Goal: Find specific page/section: Find specific page/section

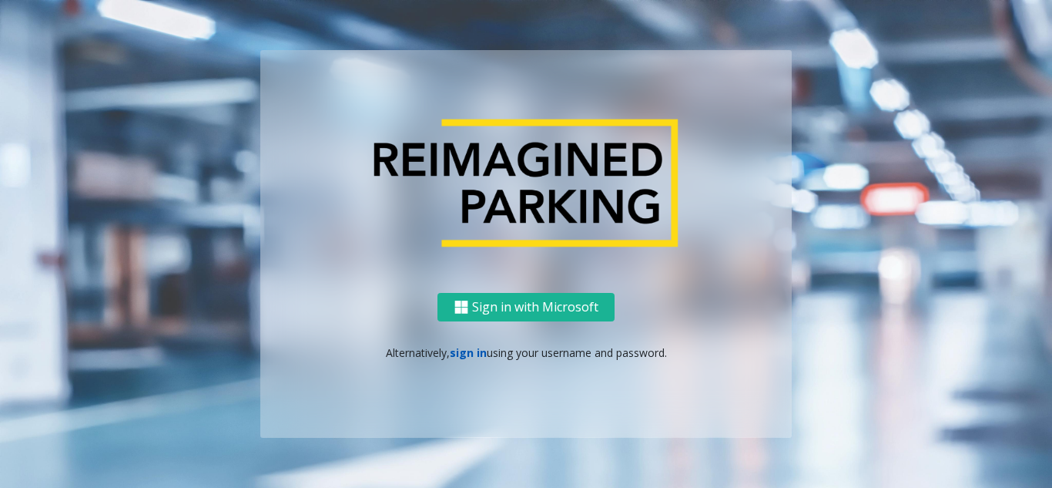
click at [477, 353] on link "sign in" at bounding box center [468, 352] width 37 height 15
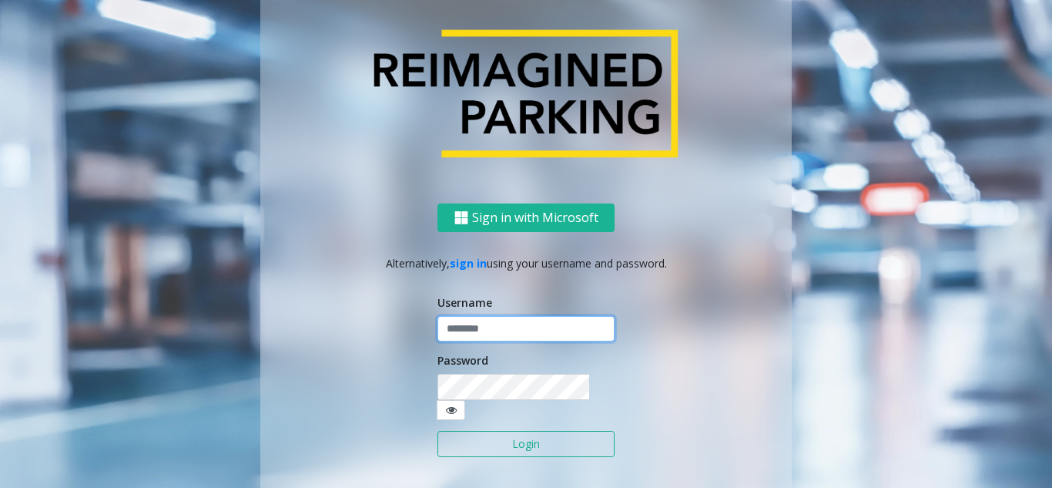
click at [480, 340] on input "text" at bounding box center [525, 329] width 177 height 26
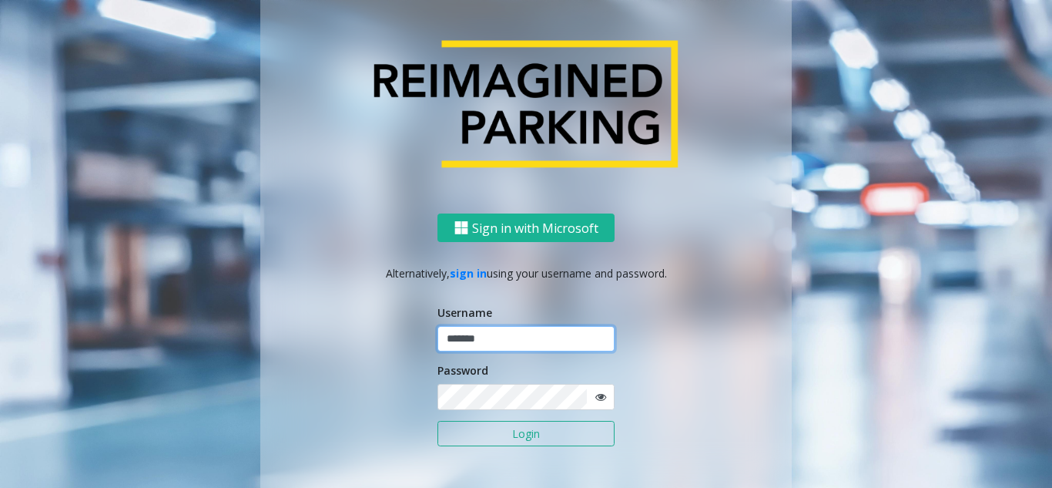
type input "*******"
click at [525, 424] on button "Login" at bounding box center [525, 434] width 177 height 26
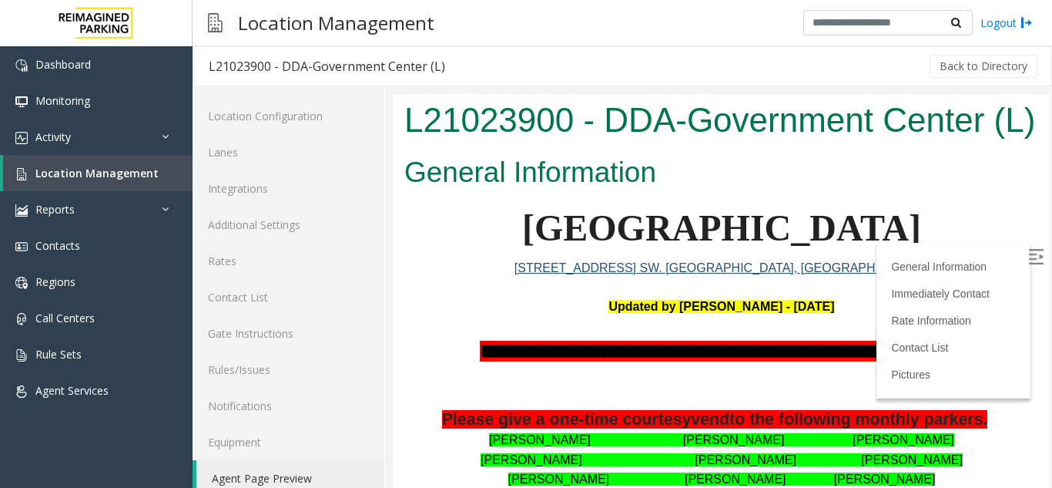
click at [1028, 252] on img at bounding box center [1035, 256] width 15 height 15
click at [86, 179] on span "Location Management" at bounding box center [96, 173] width 123 height 15
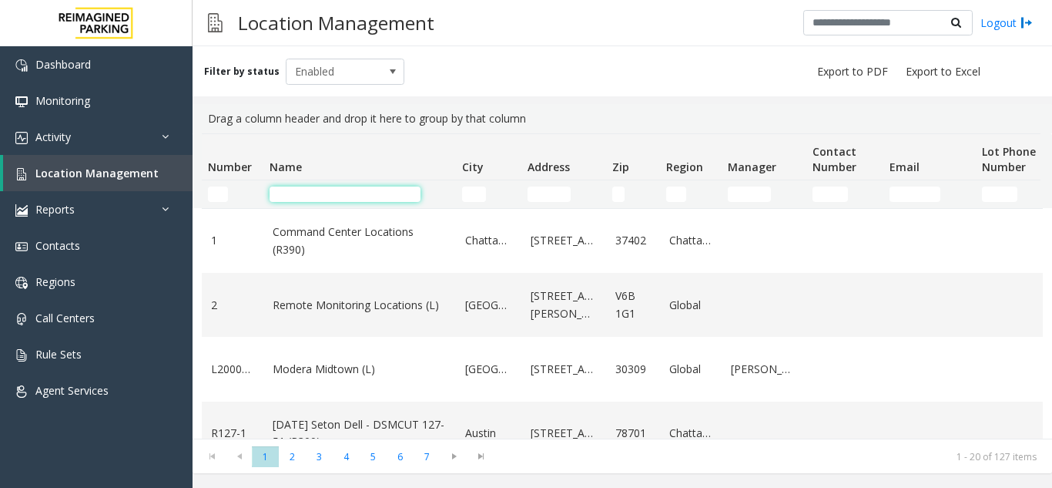
click at [340, 199] on input "Name Filter" at bounding box center [345, 193] width 151 height 15
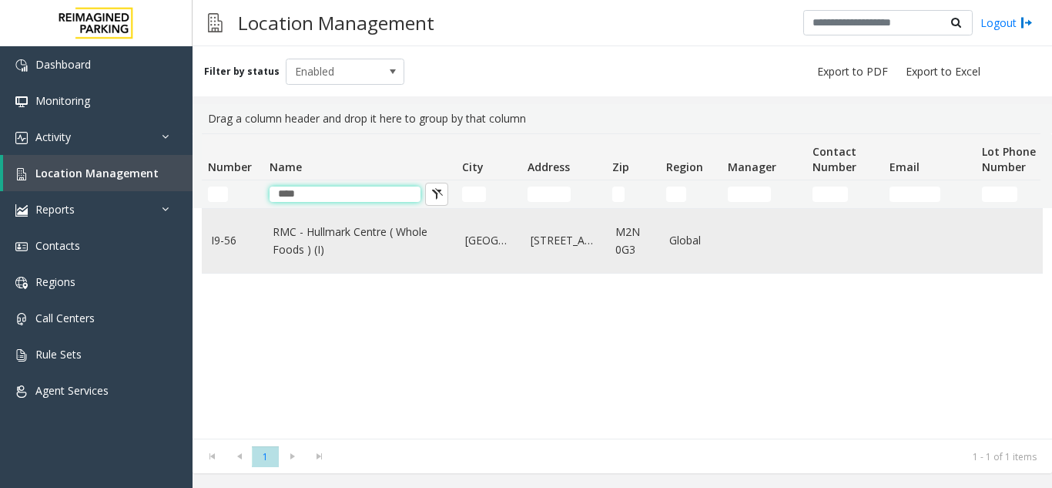
type input "****"
click at [329, 231] on link "RMC - Hullmark Centre ( Whole Foods ) (I)" at bounding box center [360, 240] width 174 height 35
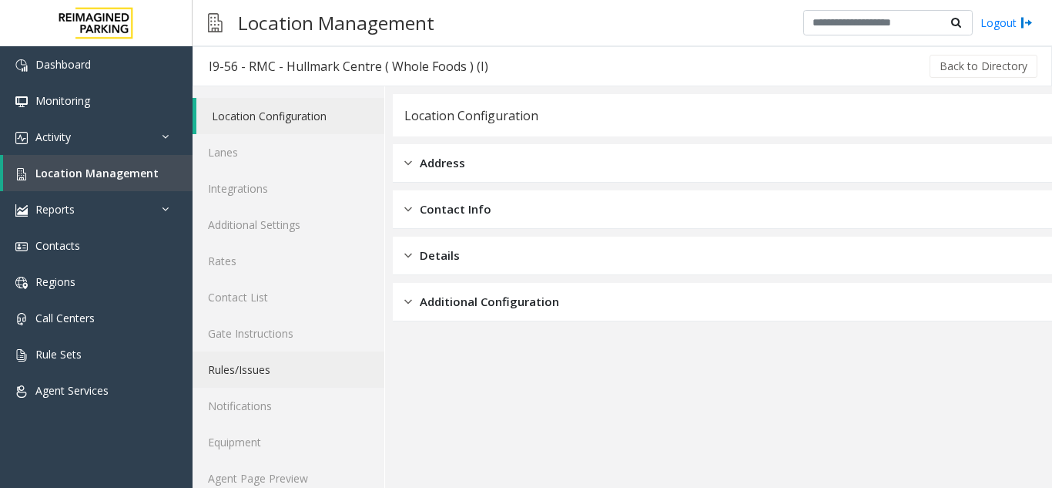
scroll to position [20, 0]
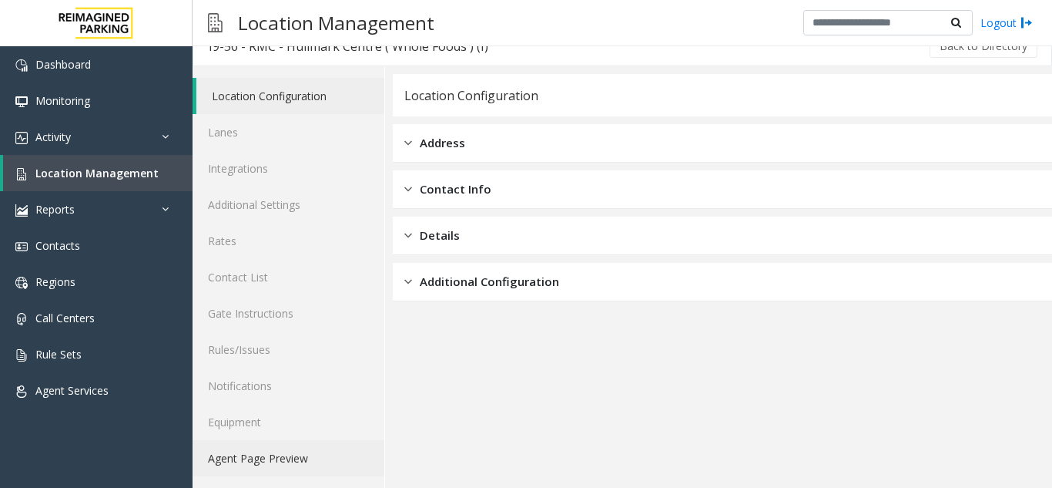
click at [294, 452] on link "Agent Page Preview" at bounding box center [289, 458] width 192 height 36
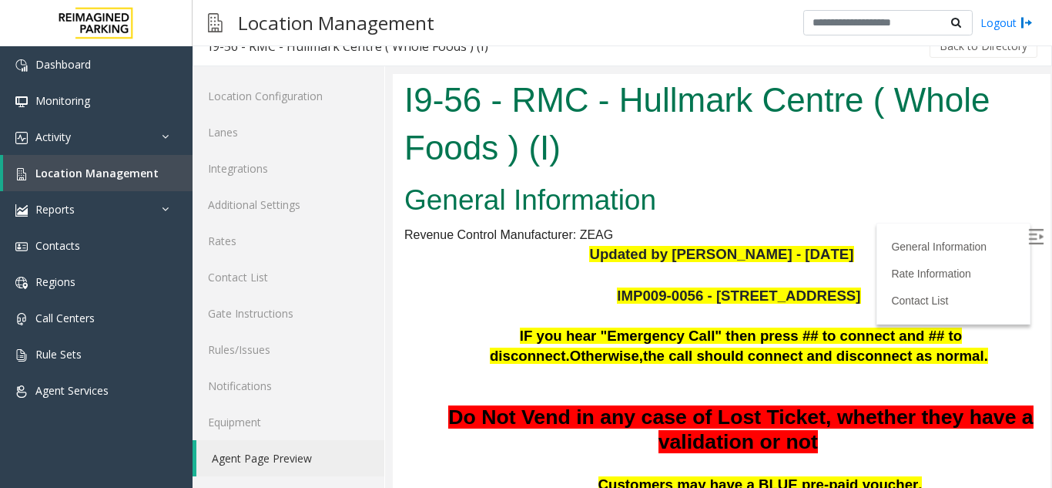
click at [1028, 232] on img at bounding box center [1035, 236] width 15 height 15
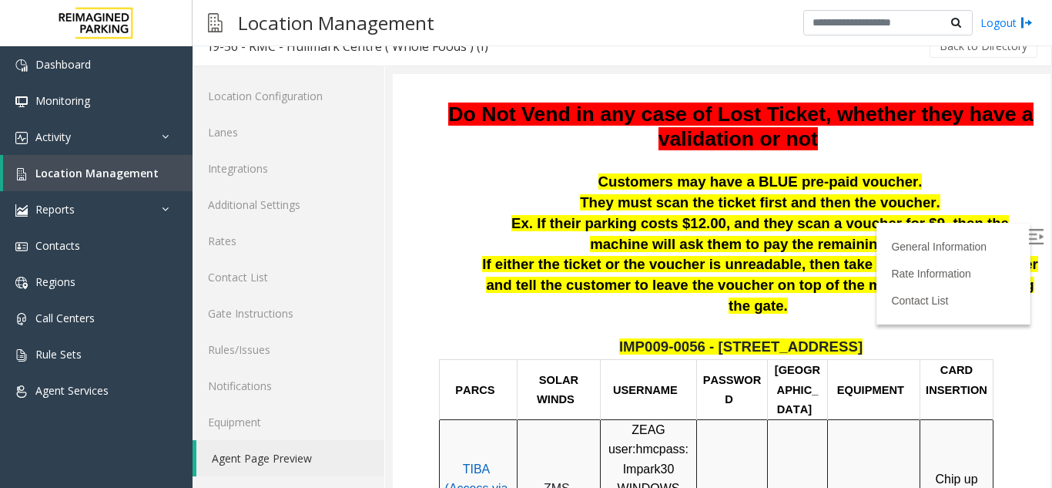
scroll to position [308, 0]
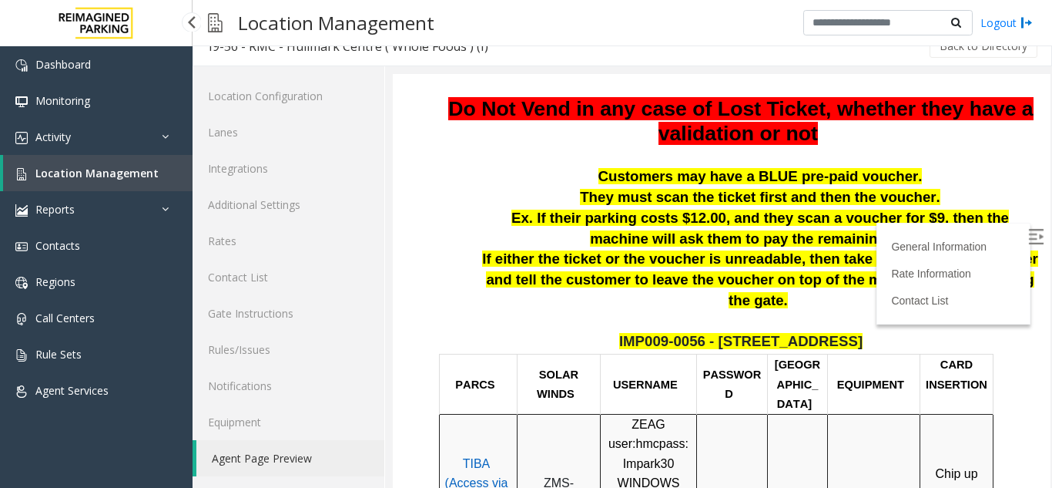
click at [160, 179] on link "Location Management" at bounding box center [97, 173] width 189 height 36
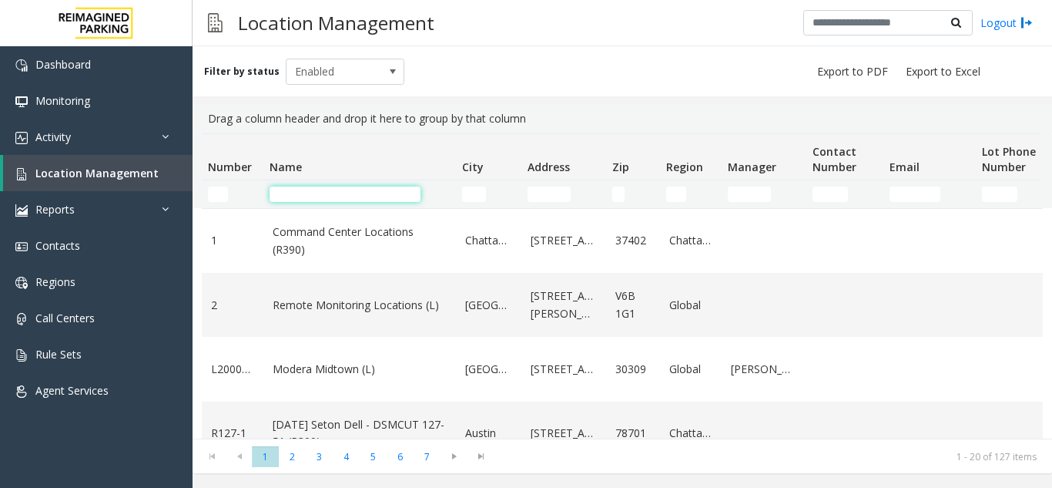
click at [291, 191] on input "Name Filter" at bounding box center [345, 193] width 151 height 15
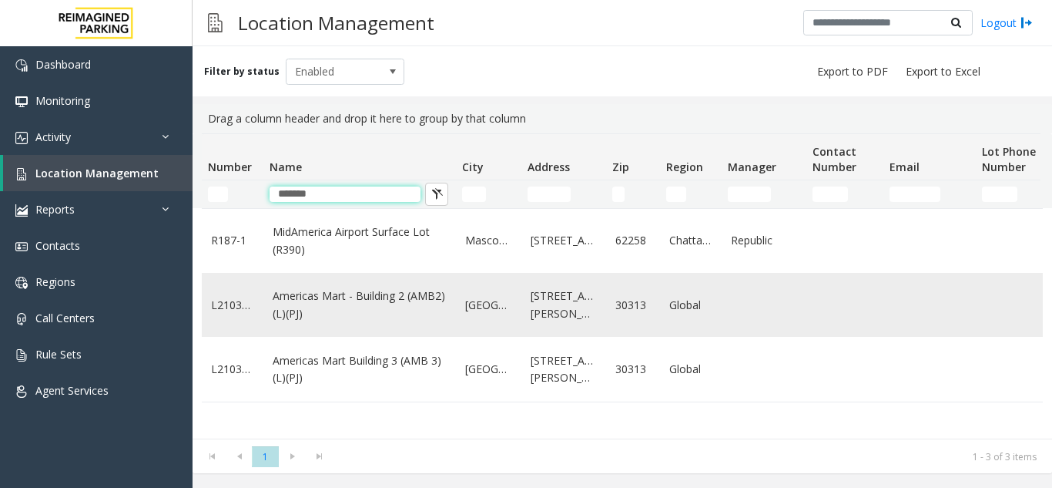
type input "*******"
click at [343, 307] on link "Americas Mart - Building 2 (AMB2) (L)(PJ)" at bounding box center [360, 304] width 174 height 35
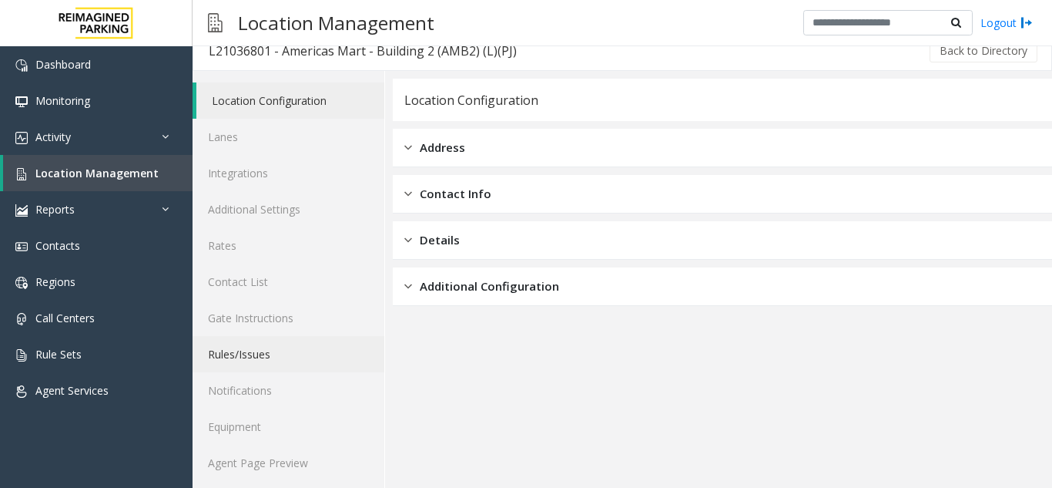
scroll to position [20, 0]
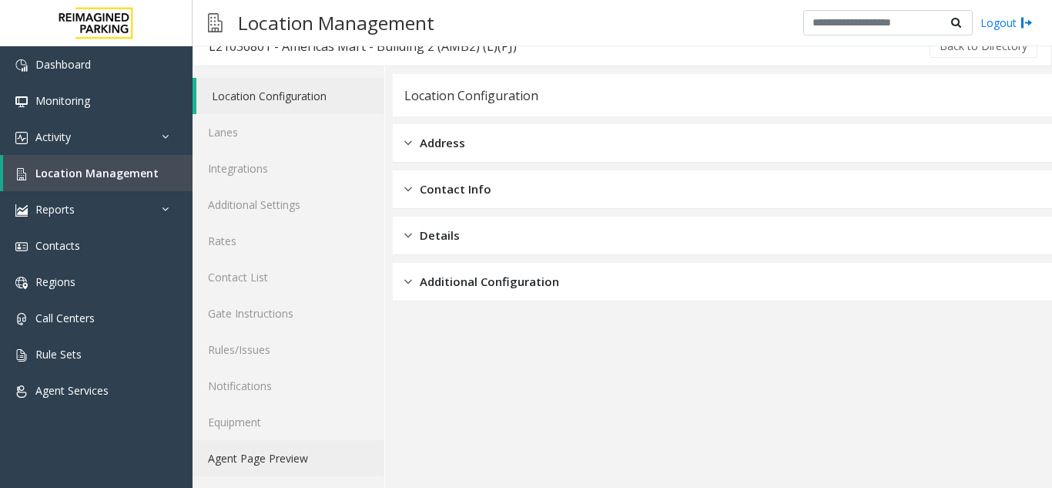
click at [287, 468] on link "Agent Page Preview" at bounding box center [289, 458] width 192 height 36
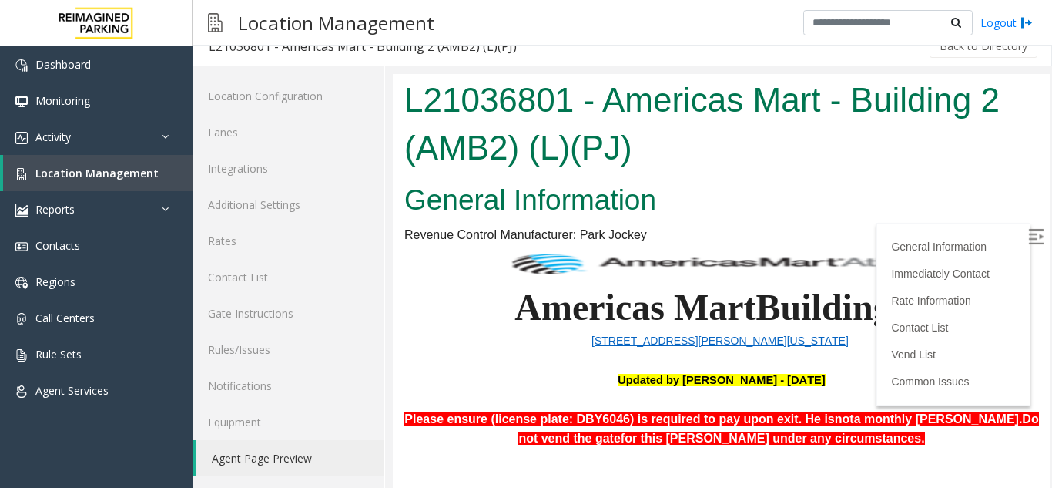
click at [1028, 237] on img at bounding box center [1035, 236] width 15 height 15
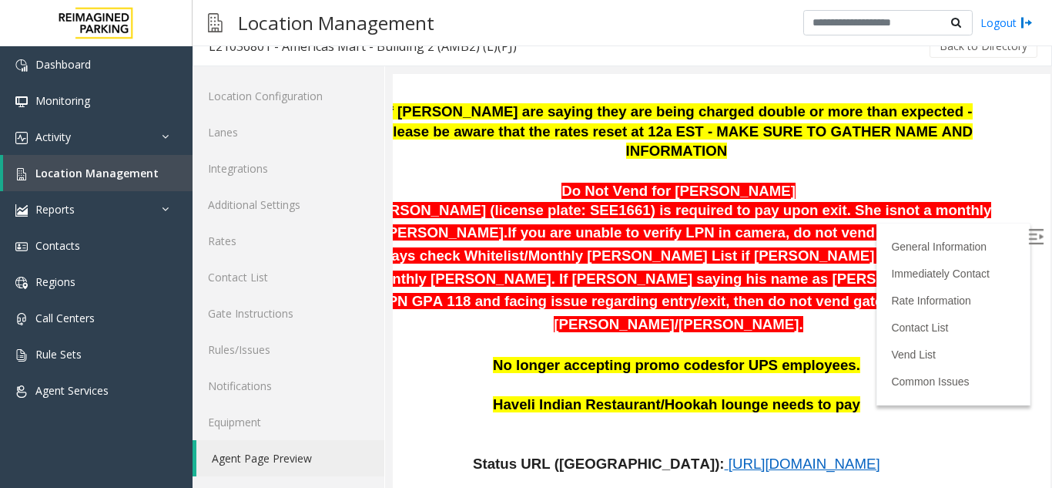
scroll to position [385, 0]
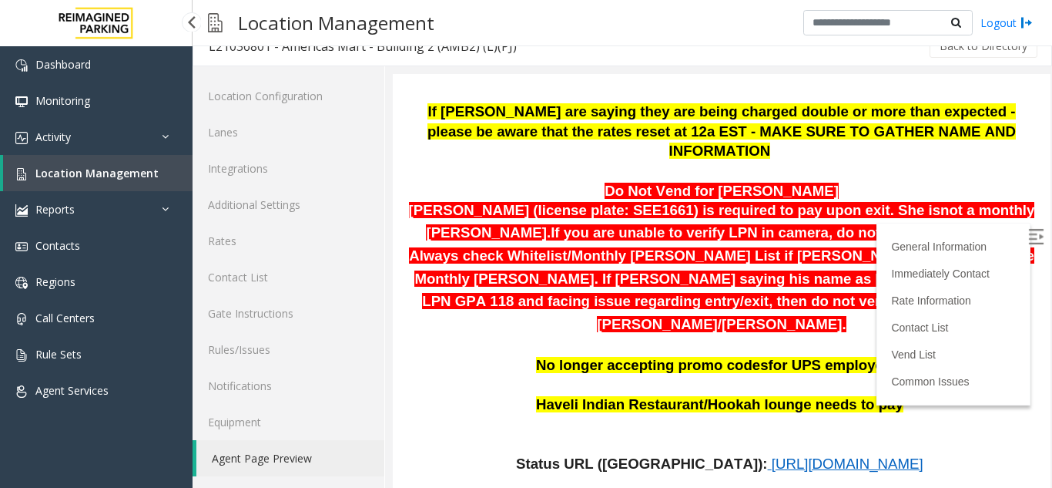
click at [111, 170] on span "Location Management" at bounding box center [96, 173] width 123 height 15
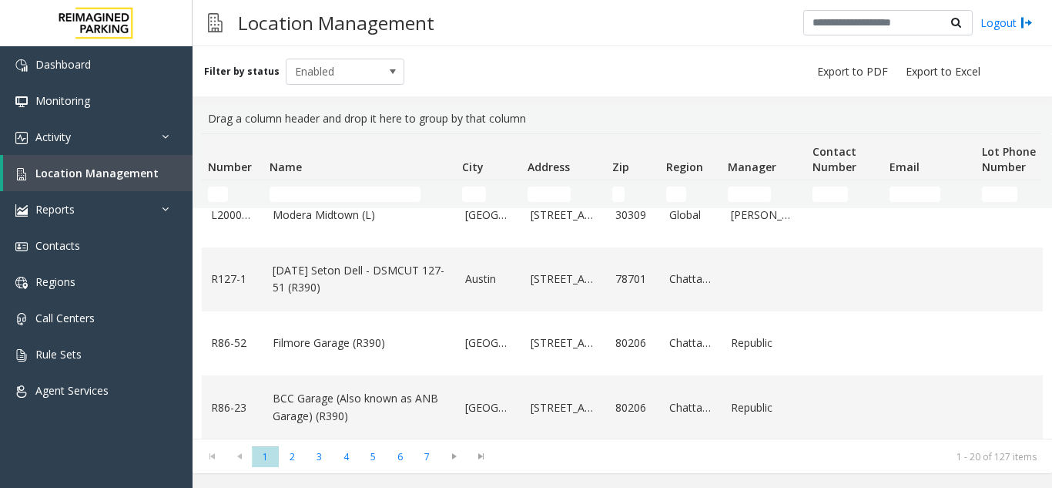
scroll to position [77, 0]
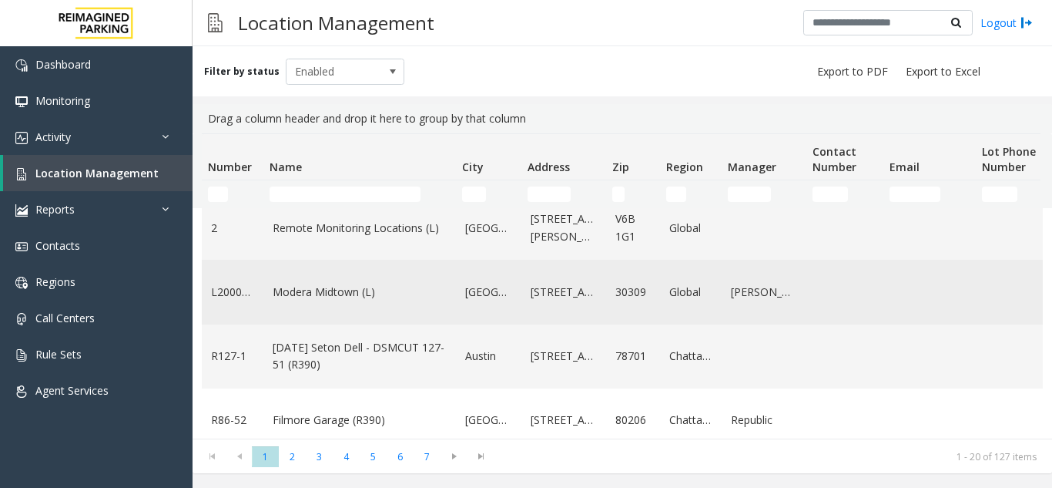
click at [340, 293] on link "Modera Midtown (L)" at bounding box center [360, 291] width 174 height 17
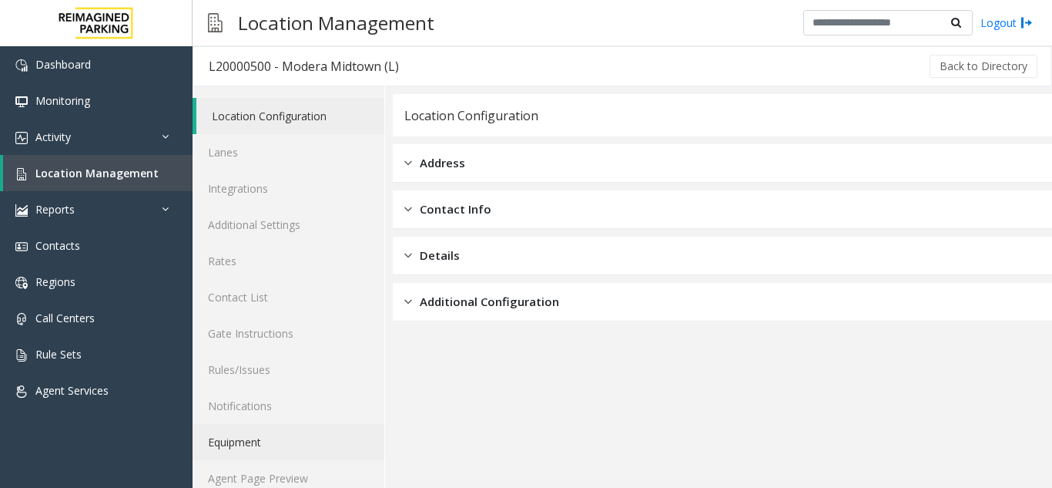
scroll to position [20, 0]
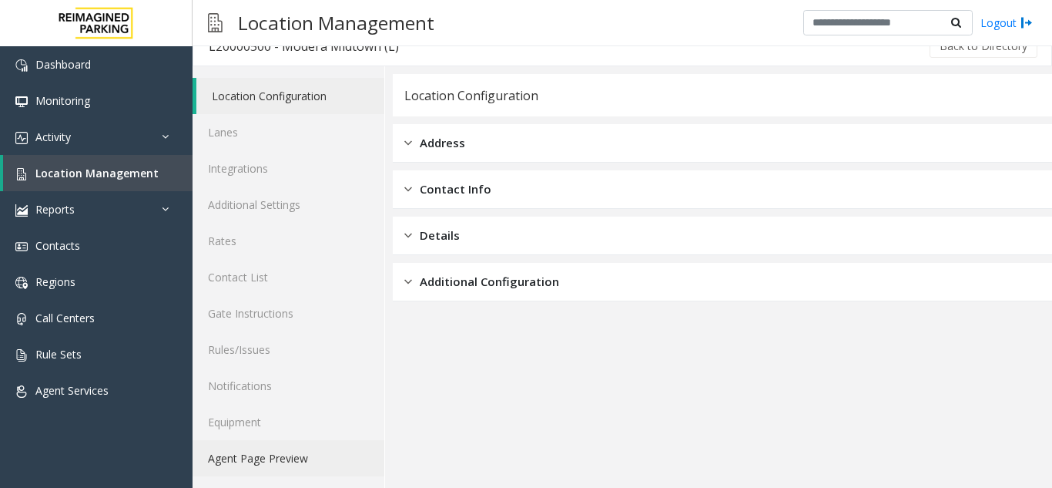
click at [284, 464] on link "Agent Page Preview" at bounding box center [289, 458] width 192 height 36
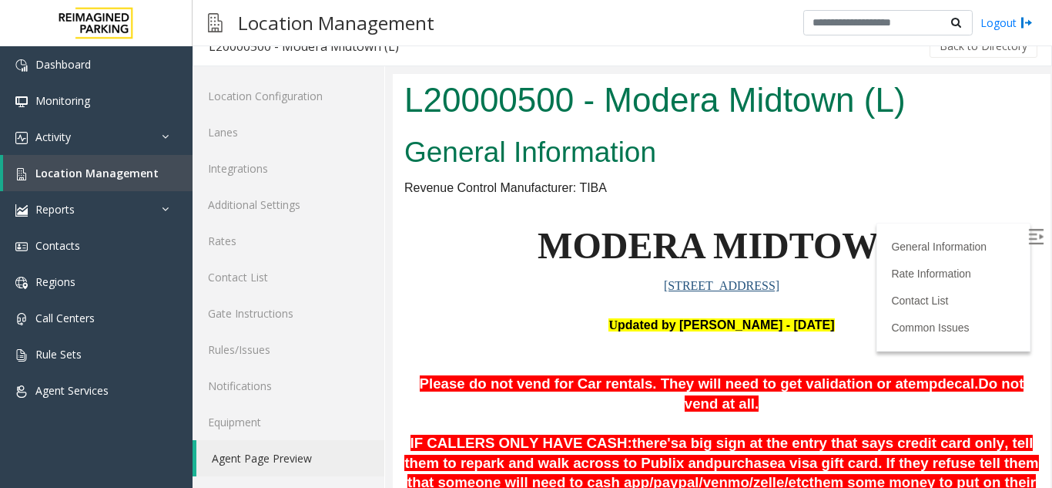
click at [1028, 241] on img at bounding box center [1035, 236] width 15 height 15
drag, startPoint x: 642, startPoint y: 283, endPoint x: 789, endPoint y: 290, distance: 147.2
click at [789, 290] on p "[STREET_ADDRESS]" at bounding box center [721, 286] width 635 height 20
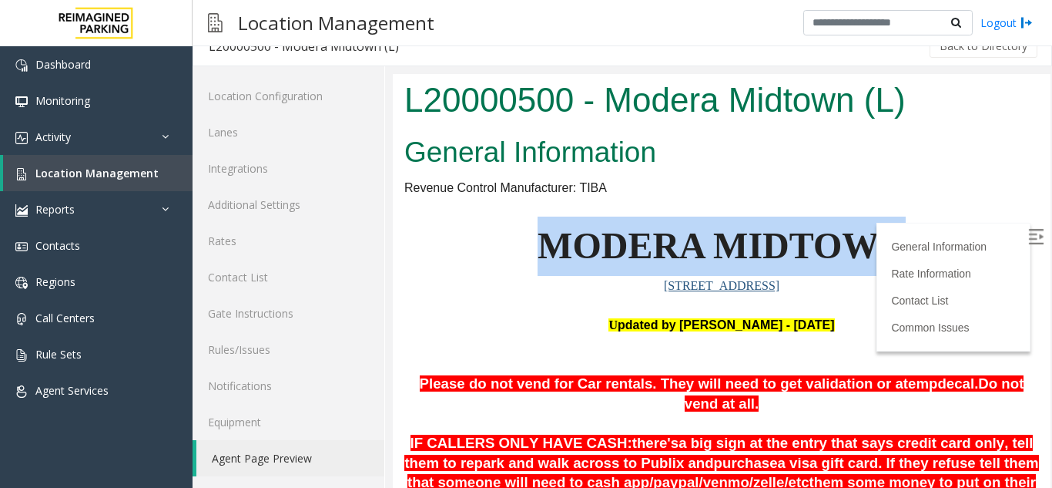
drag, startPoint x: 528, startPoint y: 239, endPoint x: 919, endPoint y: 258, distance: 391.8
click at [919, 258] on p "MODERA MIDTOWN" at bounding box center [721, 245] width 635 height 59
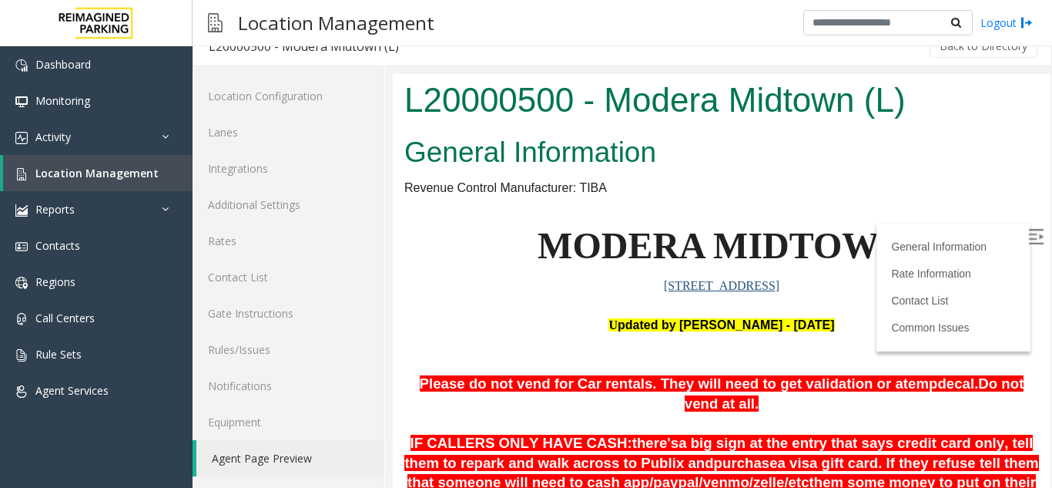
click at [895, 280] on p "[STREET_ADDRESS]" at bounding box center [721, 286] width 635 height 20
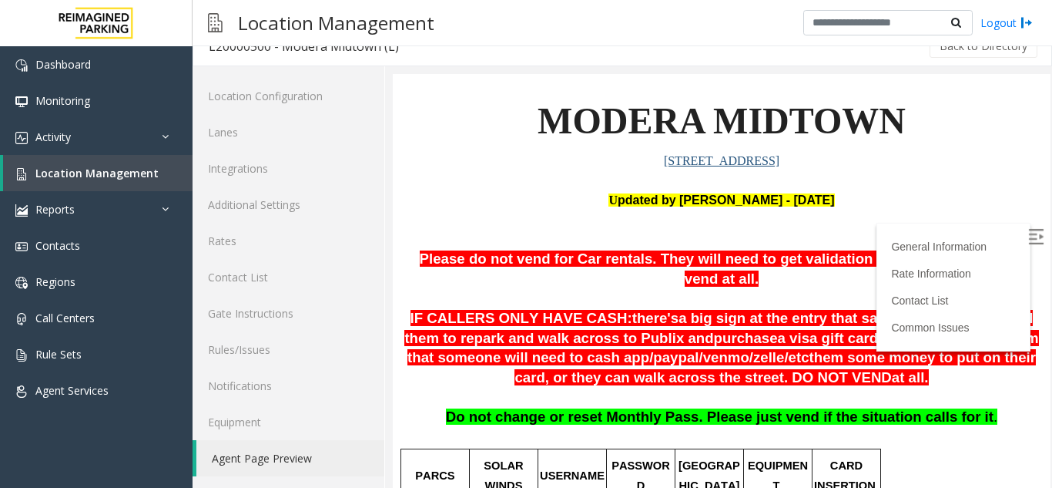
scroll to position [154, 0]
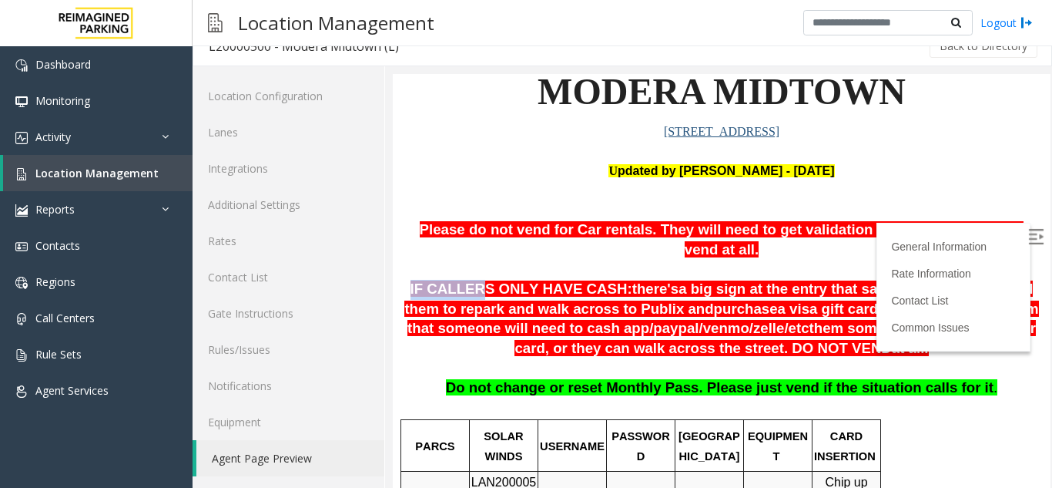
drag, startPoint x: 413, startPoint y: 269, endPoint x: 476, endPoint y: 269, distance: 63.2
click at [476, 280] on p "IF CALLERS ONLY HAVE CASH: there's a big sign at the entry that says credit car…" at bounding box center [721, 319] width 635 height 79
click at [481, 260] on p at bounding box center [721, 270] width 635 height 20
drag, startPoint x: 445, startPoint y: 308, endPoint x: 534, endPoint y: 319, distance: 89.2
click at [534, 319] on p "IF CALLERS ONLY HAVE CASH: there's a big sign at the entry that says credit car…" at bounding box center [721, 319] width 635 height 79
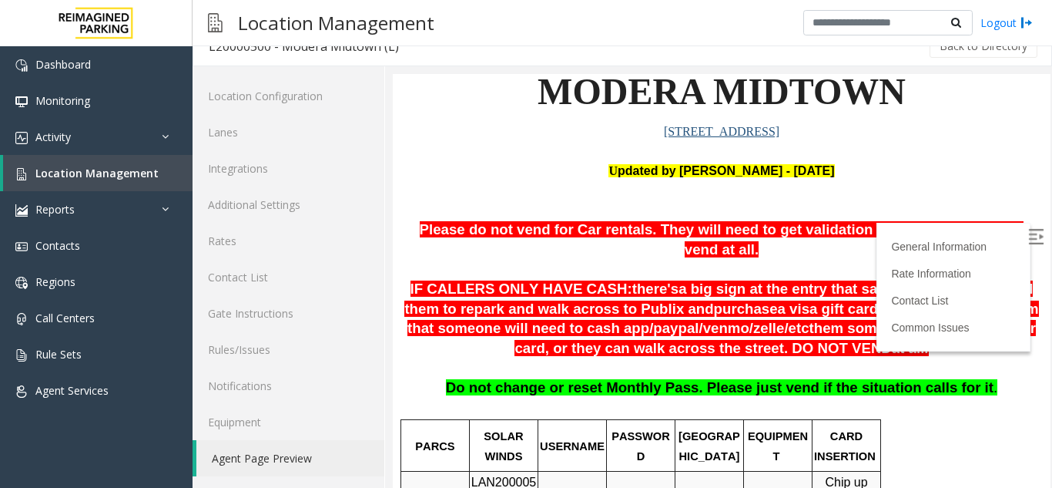
click at [562, 329] on p "IF CALLERS ONLY HAVE CASH: there's a big sign at the entry that says credit car…" at bounding box center [721, 319] width 635 height 79
drag, startPoint x: 558, startPoint y: 311, endPoint x: 606, endPoint y: 310, distance: 47.8
click at [606, 310] on span "IF CALLERS ONLY HAVE CASH: there's a big sign at the entry that says credit car…" at bounding box center [721, 317] width 634 height 75
drag, startPoint x: 700, startPoint y: 307, endPoint x: 737, endPoint y: 310, distance: 37.0
click at [737, 320] on span "them some money to put on their card, or they can walk across the street. DO NO…" at bounding box center [775, 338] width 521 height 36
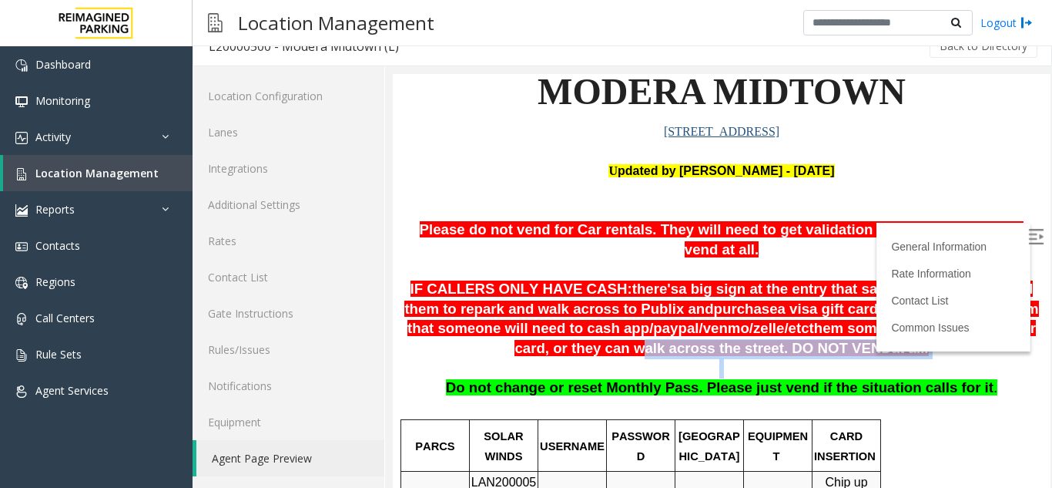
drag, startPoint x: 577, startPoint y: 338, endPoint x: 773, endPoint y: 341, distance: 196.4
drag, startPoint x: 766, startPoint y: 344, endPoint x: 718, endPoint y: 346, distance: 47.8
click at [765, 358] on p at bounding box center [721, 368] width 635 height 20
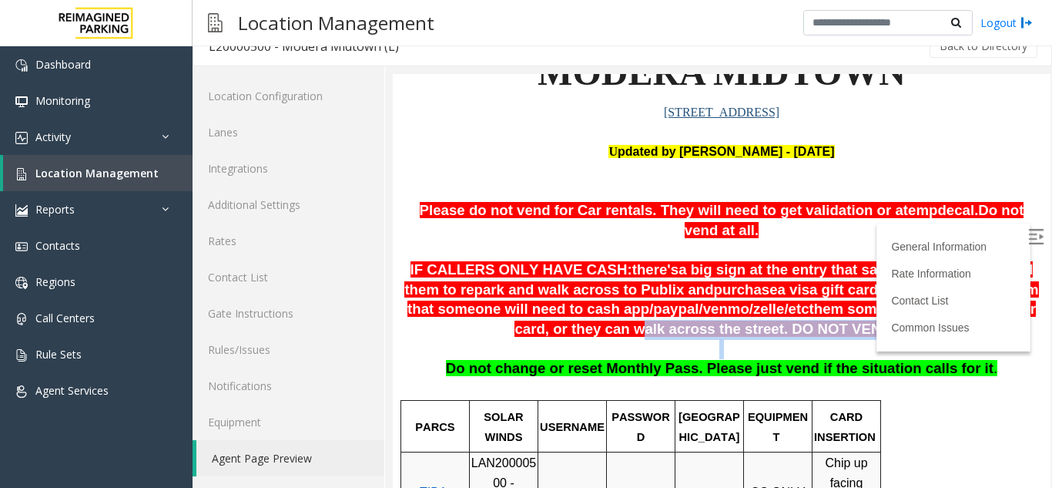
scroll to position [231, 0]
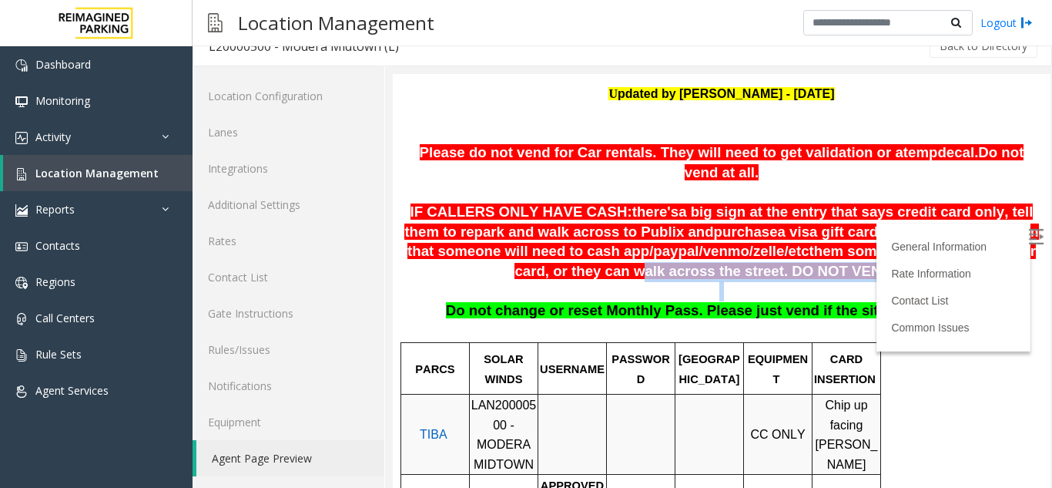
click at [548, 281] on p at bounding box center [721, 291] width 635 height 20
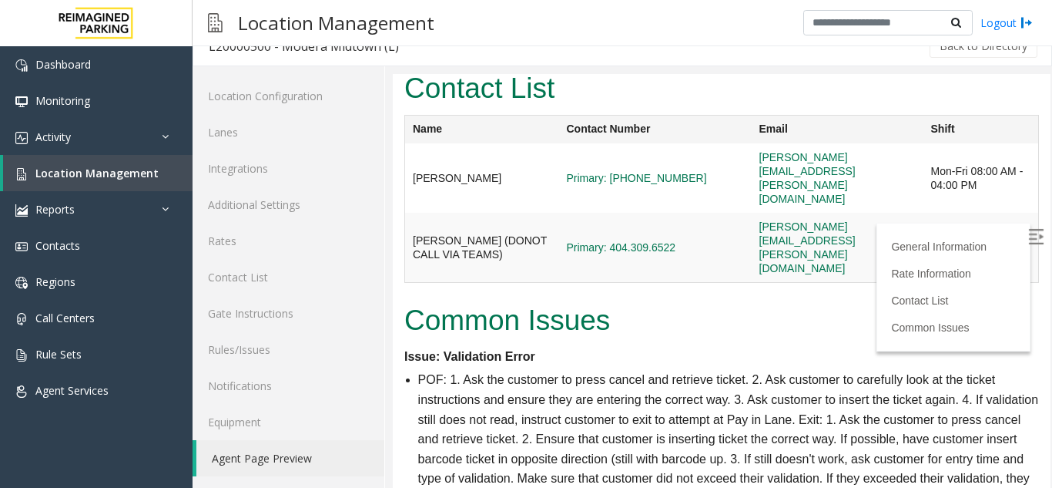
scroll to position [2157, 0]
click at [300, 451] on link "Agent Page Preview" at bounding box center [290, 458] width 188 height 36
click at [121, 161] on link "Location Management" at bounding box center [97, 173] width 189 height 36
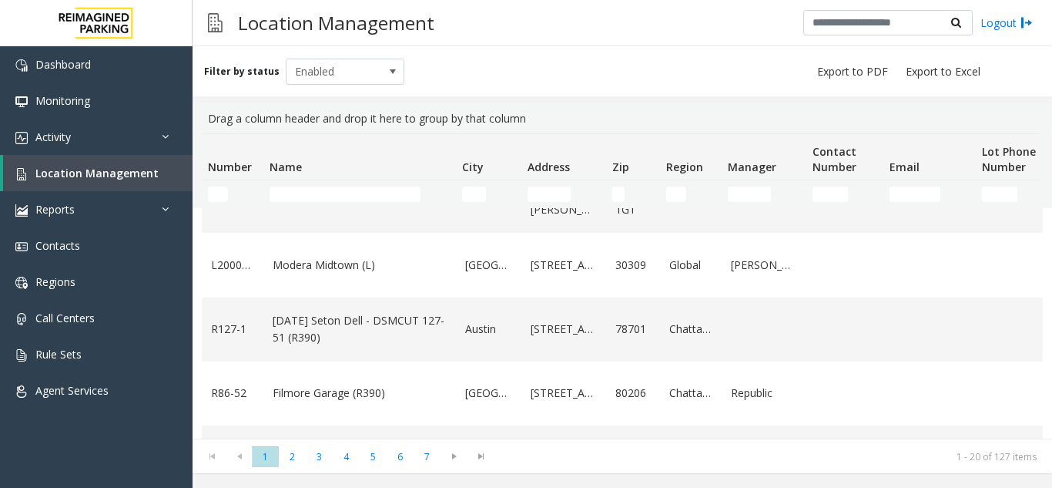
scroll to position [154, 0]
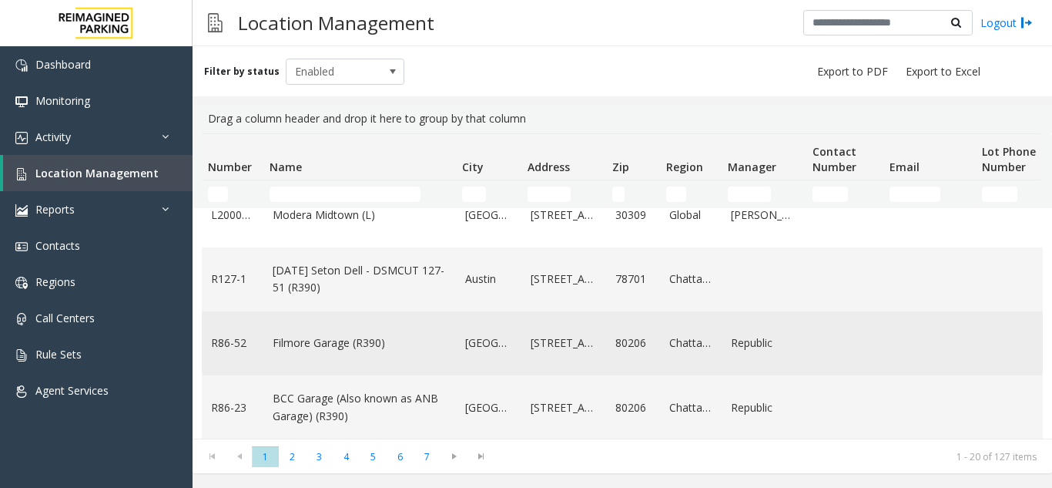
click at [431, 340] on link "Filmore Garage (R390)" at bounding box center [360, 342] width 174 height 17
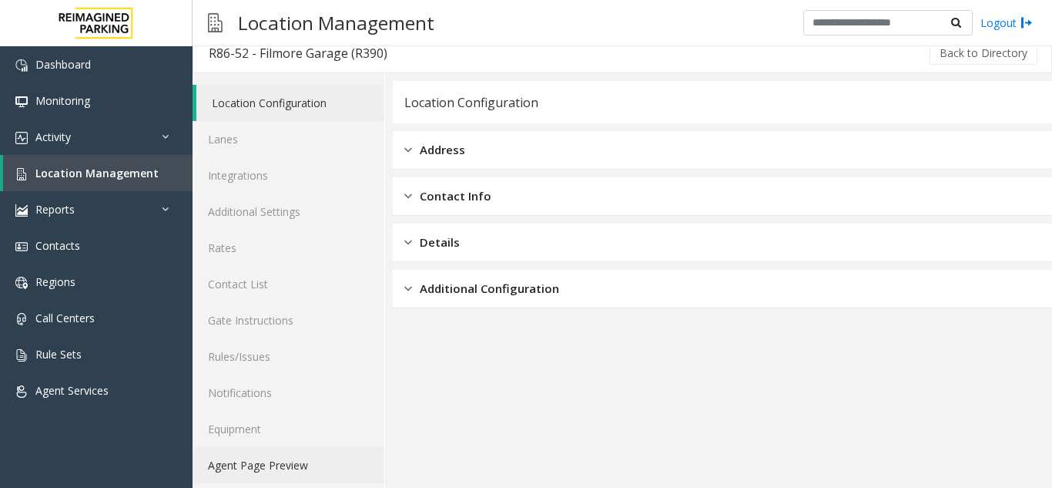
scroll to position [20, 0]
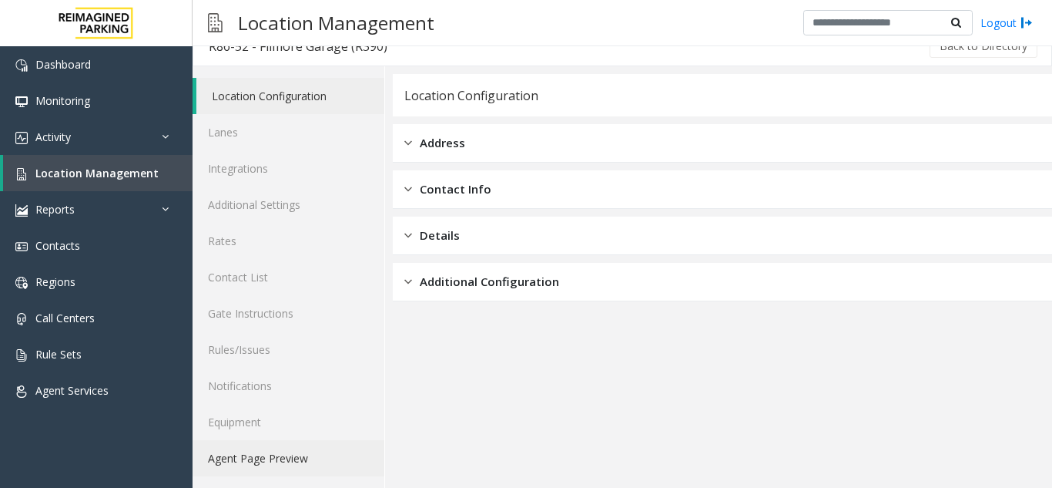
click at [275, 442] on link "Agent Page Preview" at bounding box center [289, 458] width 192 height 36
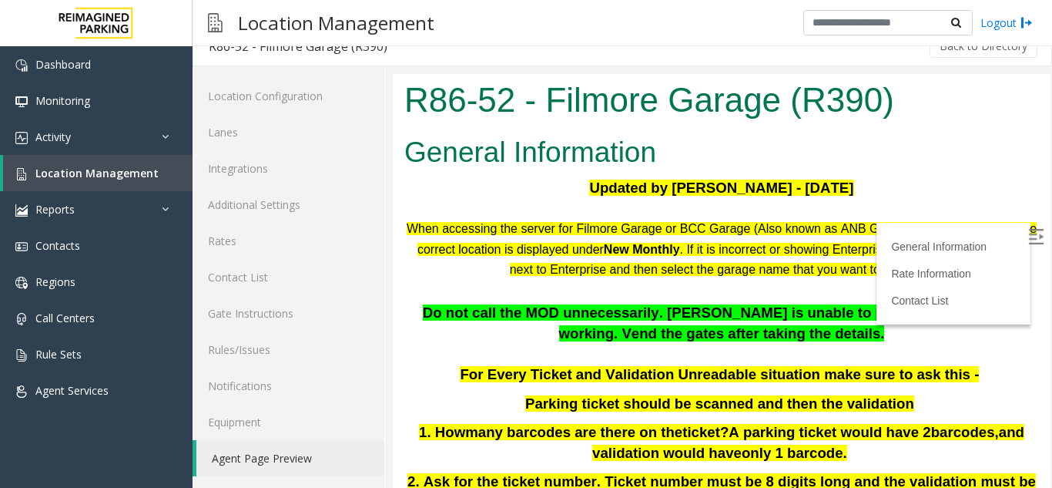
click at [1028, 236] on img at bounding box center [1035, 236] width 15 height 15
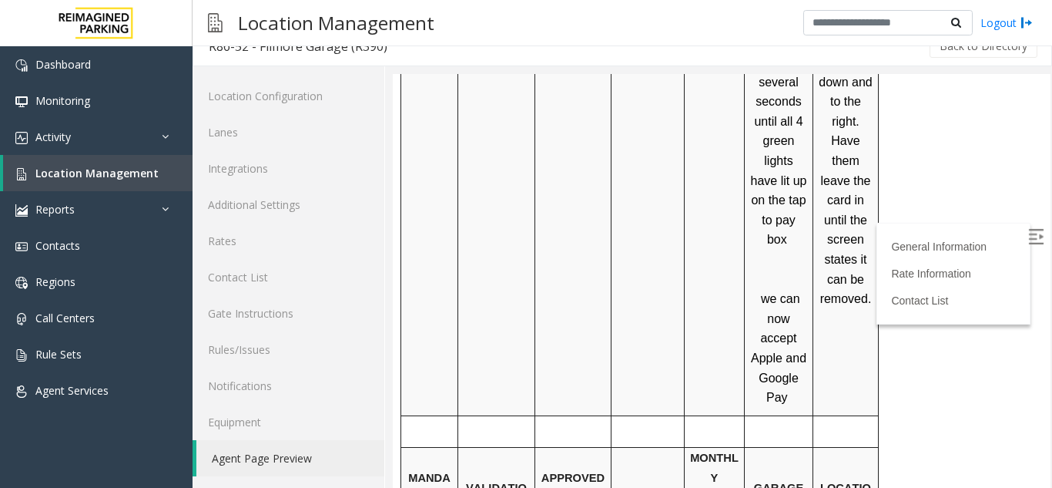
scroll to position [1078, 0]
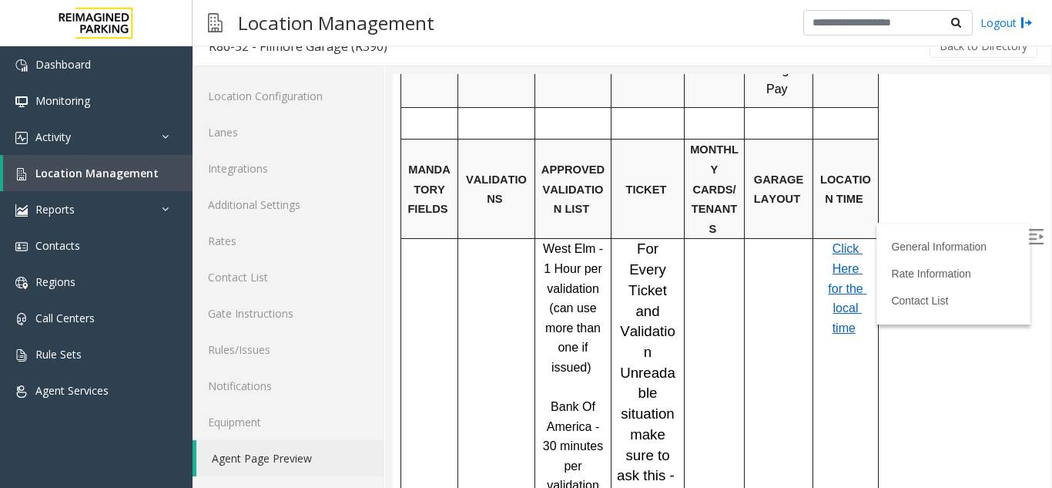
click at [847, 242] on span "Click Here for the local time" at bounding box center [847, 288] width 39 height 92
click at [113, 179] on span "Location Management" at bounding box center [96, 173] width 123 height 15
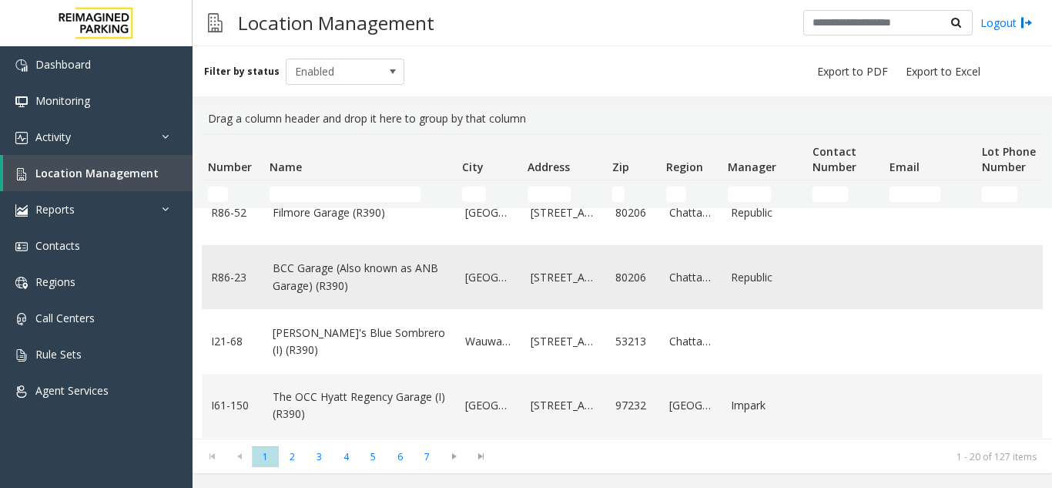
scroll to position [308, 0]
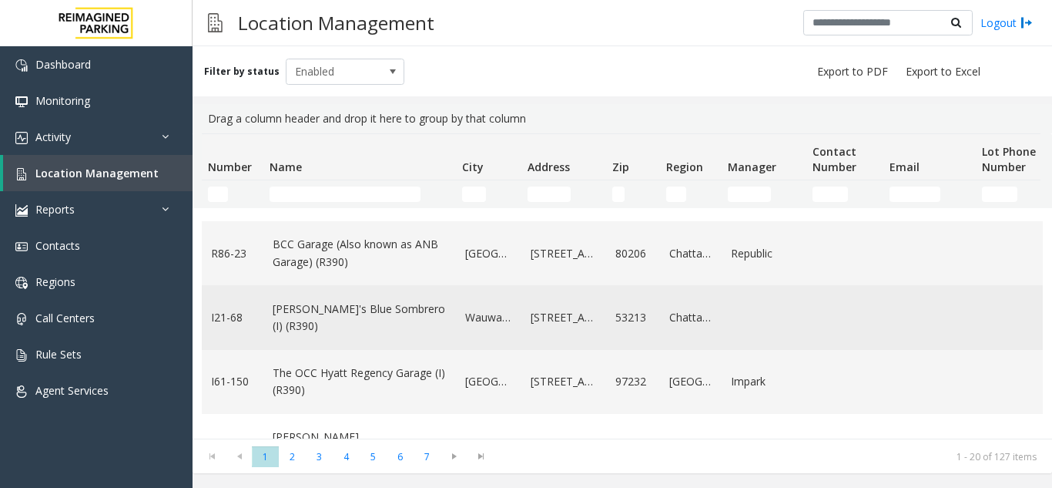
click at [335, 323] on link "[PERSON_NAME]'s Blue Sombrero (I) (R390)" at bounding box center [360, 317] width 174 height 35
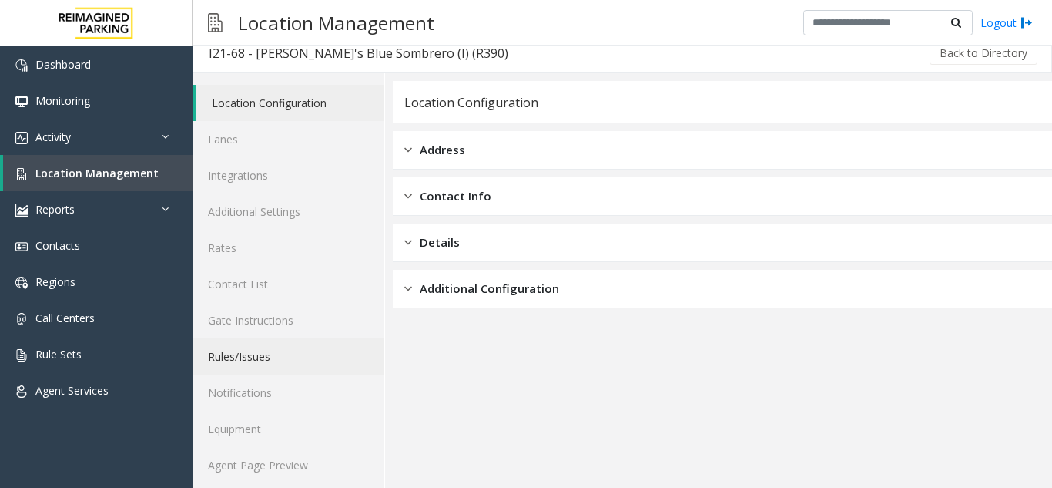
scroll to position [20, 0]
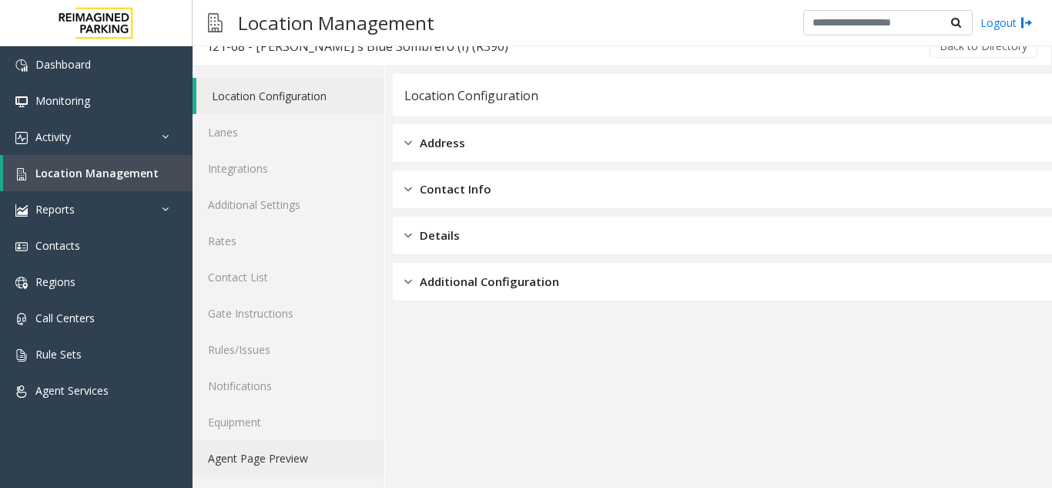
click at [287, 445] on link "Agent Page Preview" at bounding box center [289, 458] width 192 height 36
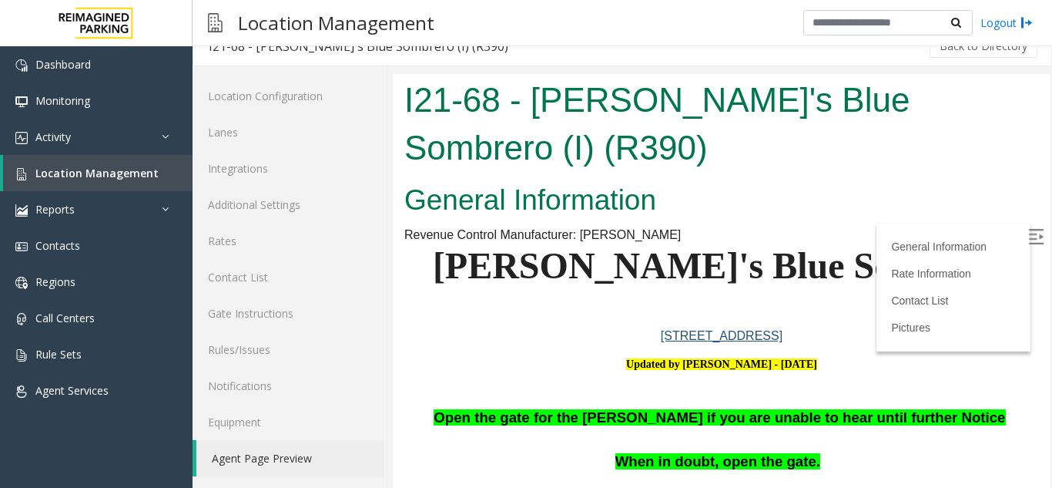
click at [1028, 236] on img at bounding box center [1035, 236] width 15 height 15
click at [77, 159] on link "Location Management" at bounding box center [97, 173] width 189 height 36
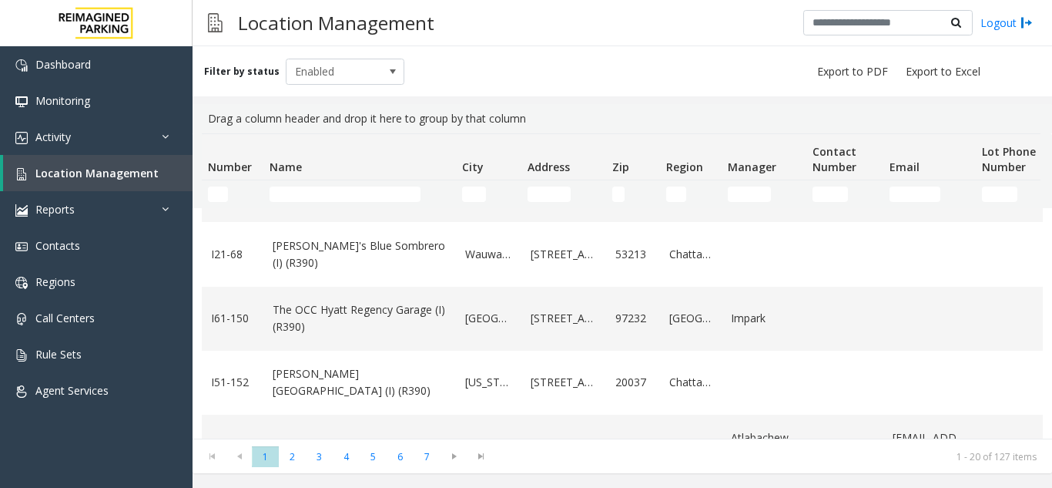
scroll to position [385, 0]
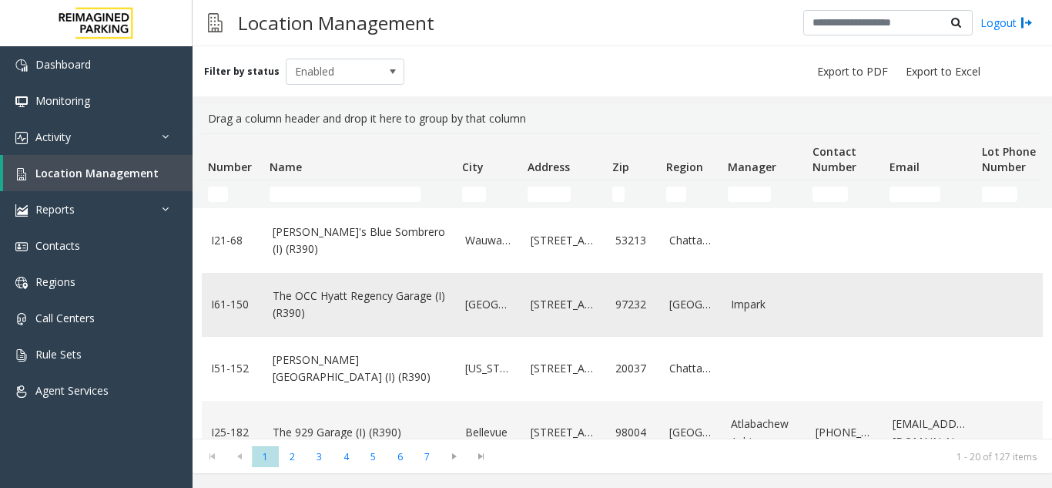
click at [321, 310] on link "The OCC Hyatt Regency Garage (I) (R390)" at bounding box center [360, 304] width 174 height 35
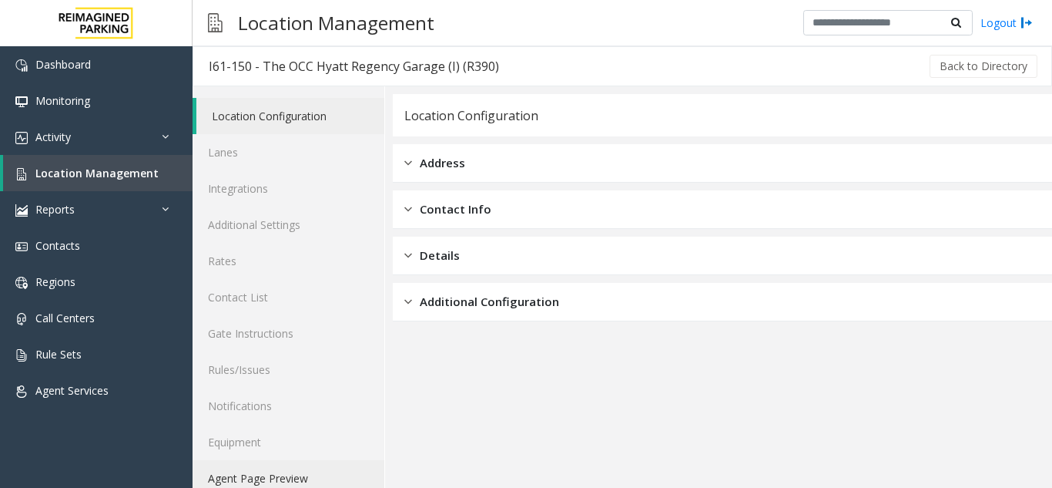
click at [261, 463] on link "Agent Page Preview" at bounding box center [289, 478] width 192 height 36
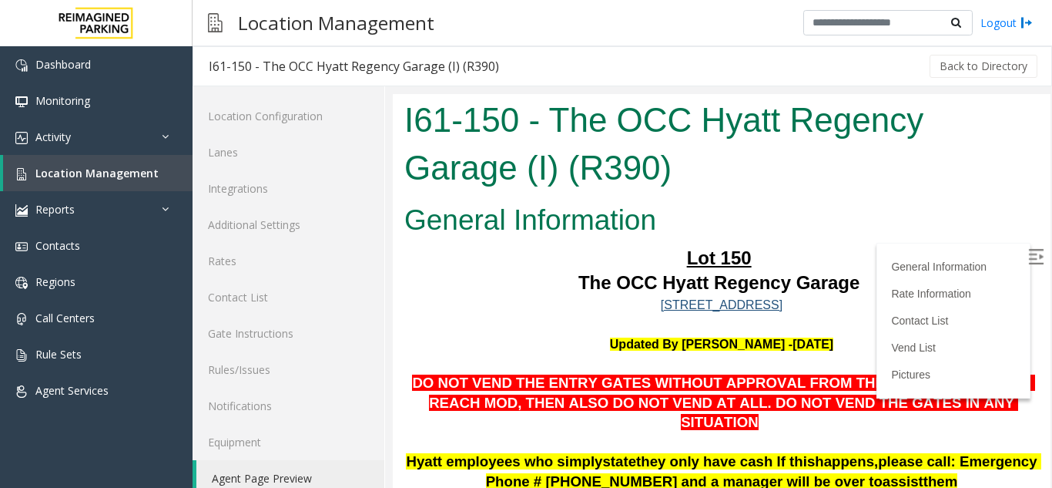
drag, startPoint x: 1016, startPoint y: 253, endPoint x: 1008, endPoint y: 250, distance: 8.3
click at [1028, 252] on img at bounding box center [1035, 256] width 15 height 15
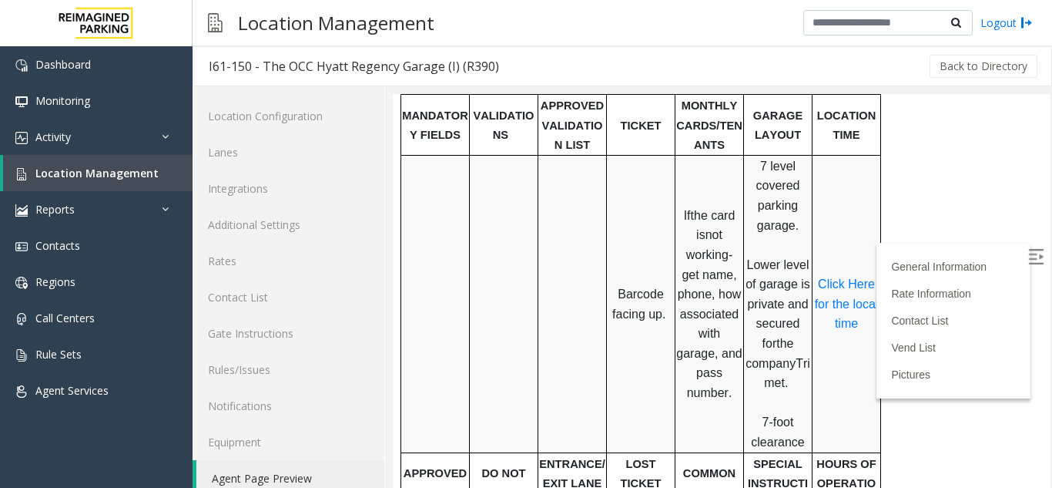
scroll to position [847, 0]
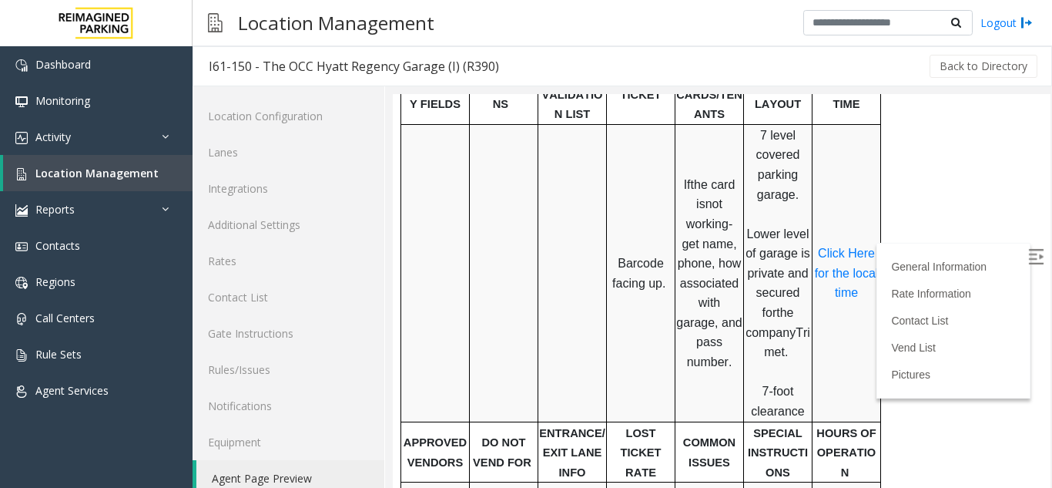
click at [842, 246] on span "Click Here for the local time" at bounding box center [848, 272] width 67 height 52
click at [110, 164] on link "Location Management" at bounding box center [97, 173] width 189 height 36
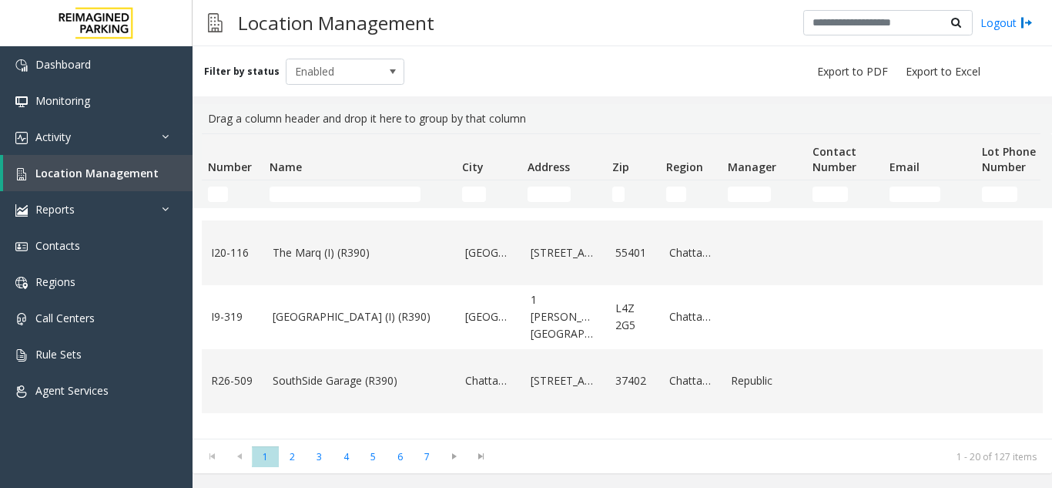
scroll to position [770, 0]
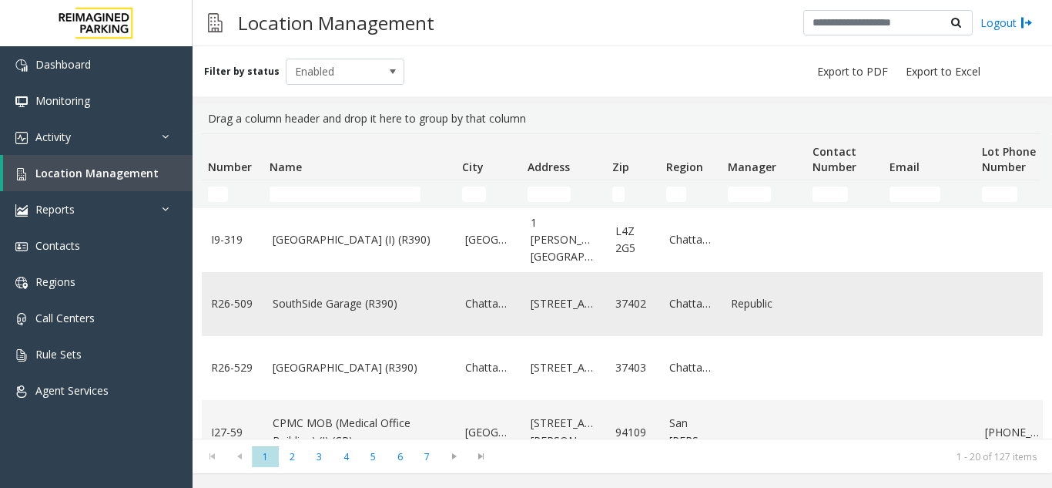
click at [288, 303] on link "SouthSide Garage (R390)" at bounding box center [360, 303] width 174 height 17
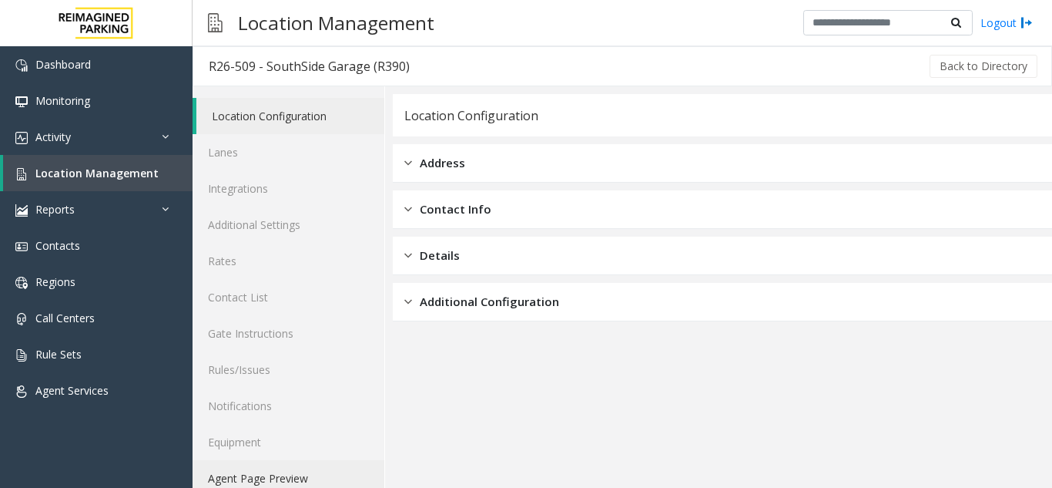
click at [273, 474] on link "Agent Page Preview" at bounding box center [289, 478] width 192 height 36
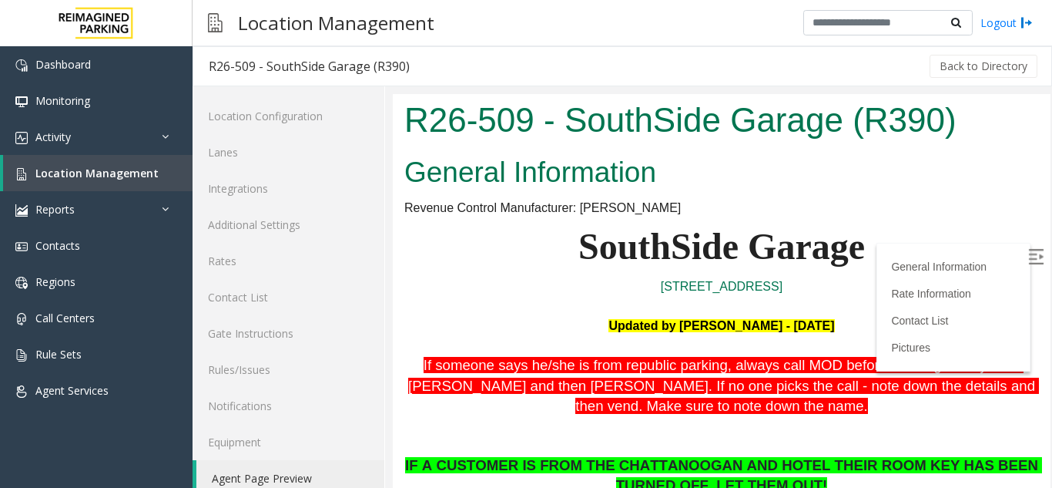
click at [1028, 261] on img at bounding box center [1035, 256] width 15 height 15
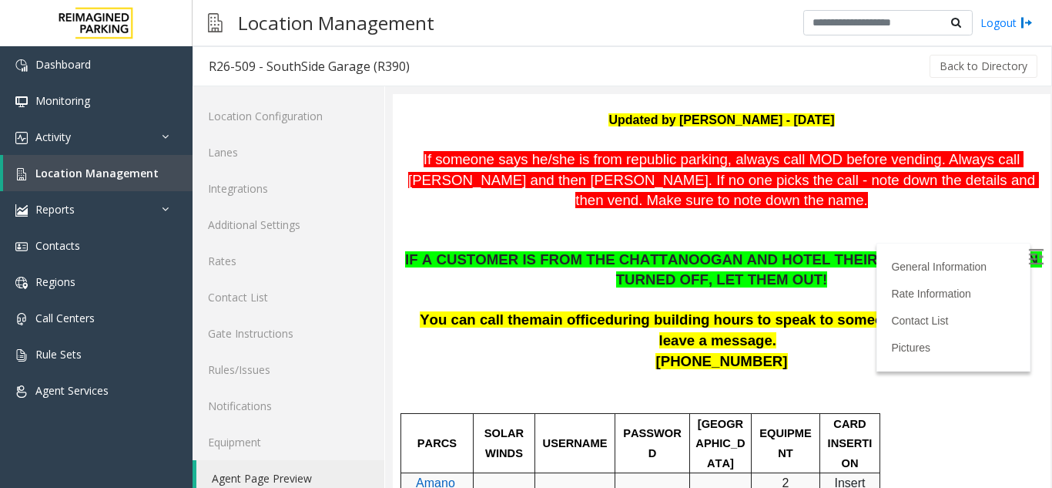
scroll to position [231, 0]
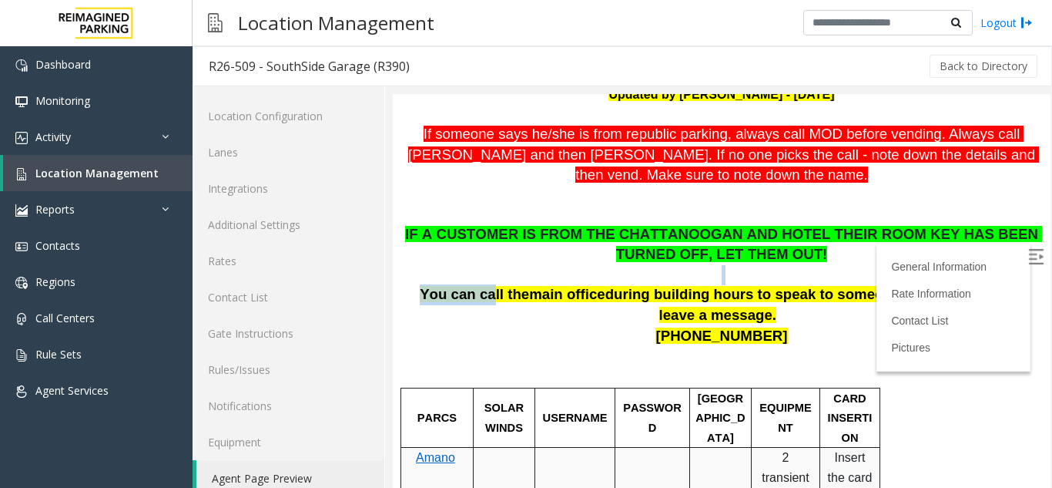
drag, startPoint x: 444, startPoint y: 280, endPoint x: 487, endPoint y: 287, distance: 42.8
click at [487, 287] on div "IF A CUSTOMER IS FROM THE CHATTANOOGAN AND HOTEL THEIR ROOM KEY HAS BEEN TURNED…" at bounding box center [721, 285] width 635 height 121
click at [615, 347] on p at bounding box center [721, 365] width 635 height 39
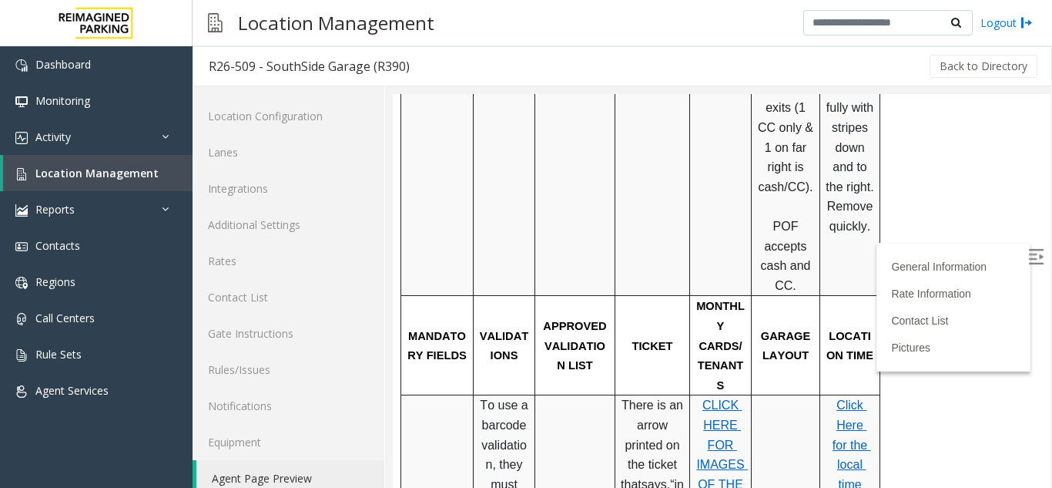
scroll to position [693, 0]
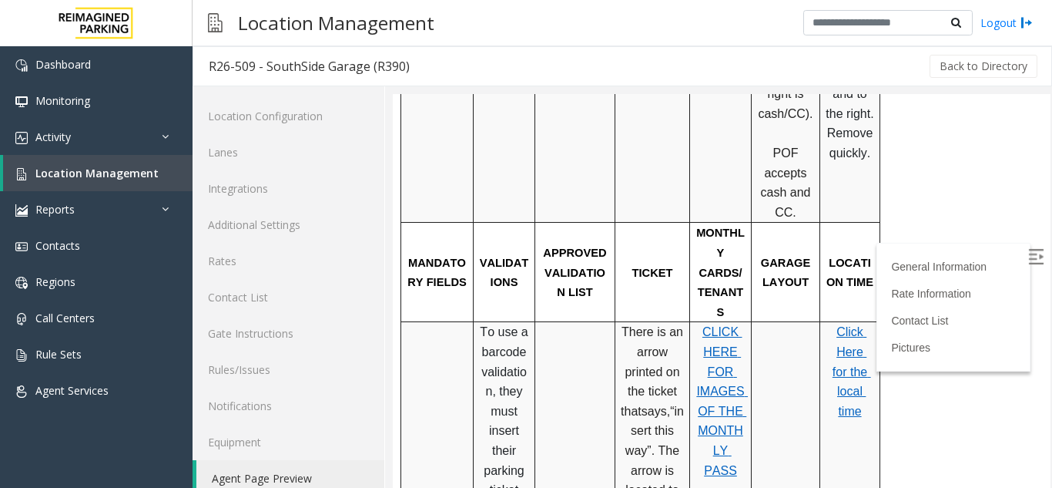
click at [854, 325] on span "Click Here for the local time" at bounding box center [852, 371] width 39 height 92
click at [156, 166] on link "Location Management" at bounding box center [97, 173] width 189 height 36
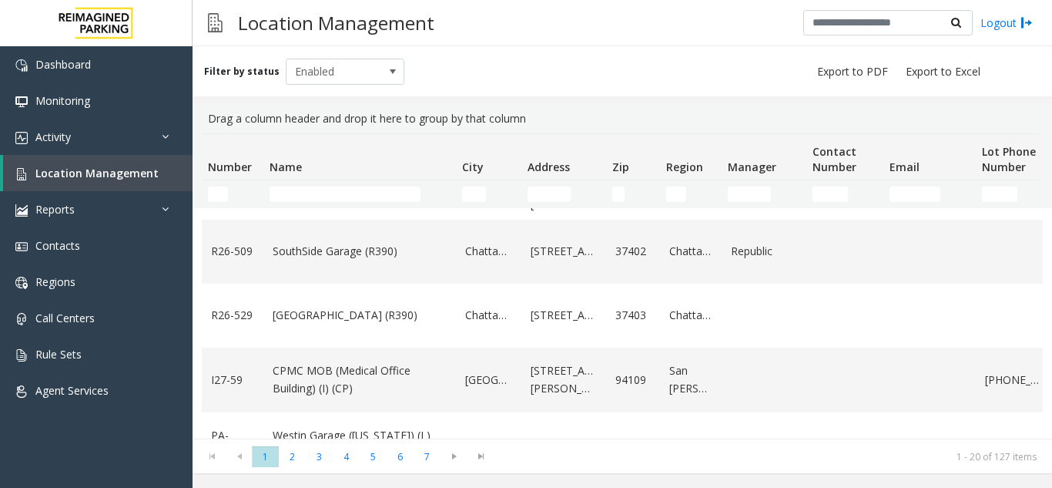
scroll to position [847, 0]
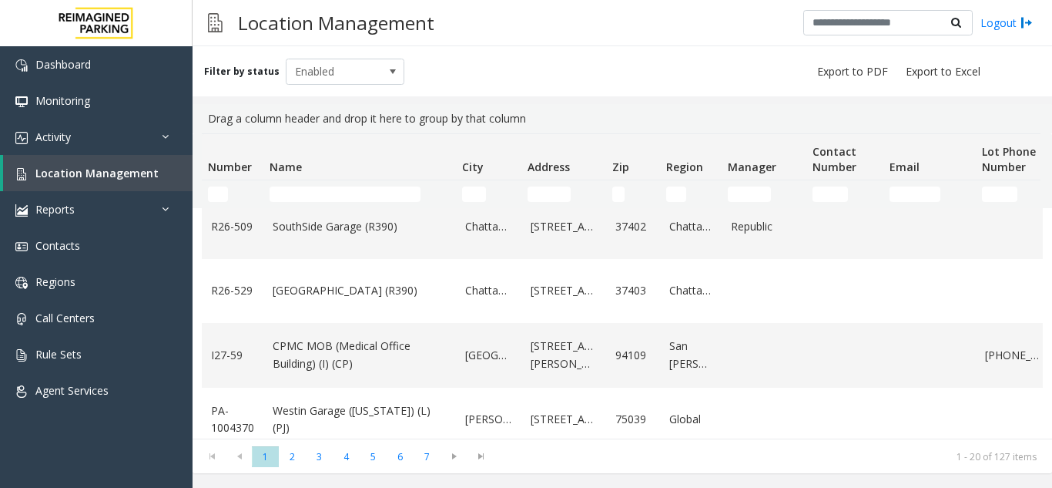
click at [341, 317] on td "[GEOGRAPHIC_DATA] (R390)" at bounding box center [359, 291] width 193 height 64
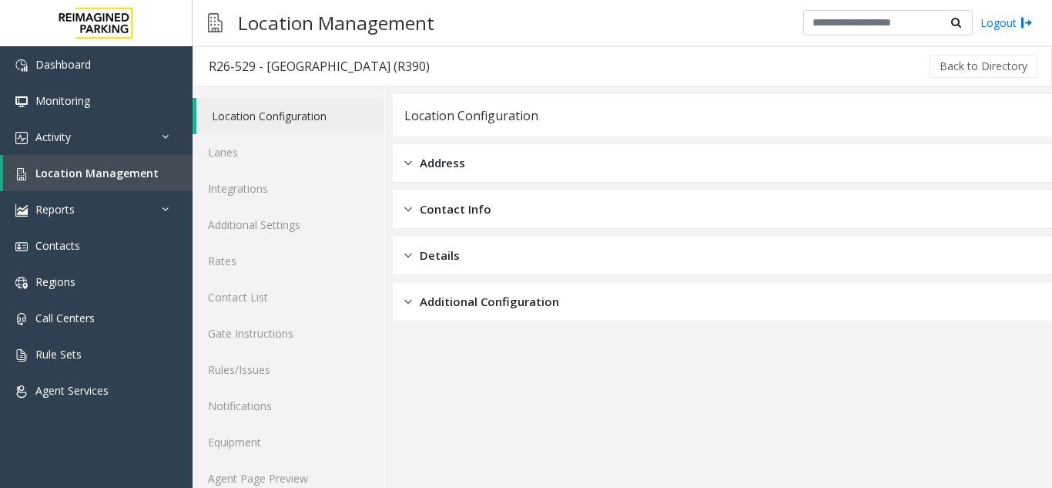
scroll to position [20, 0]
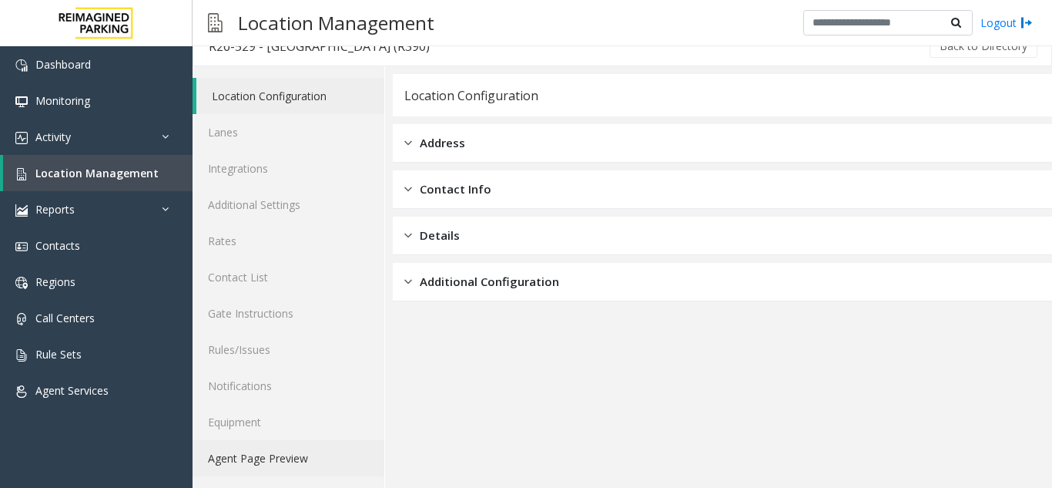
click at [274, 461] on link "Agent Page Preview" at bounding box center [289, 458] width 192 height 36
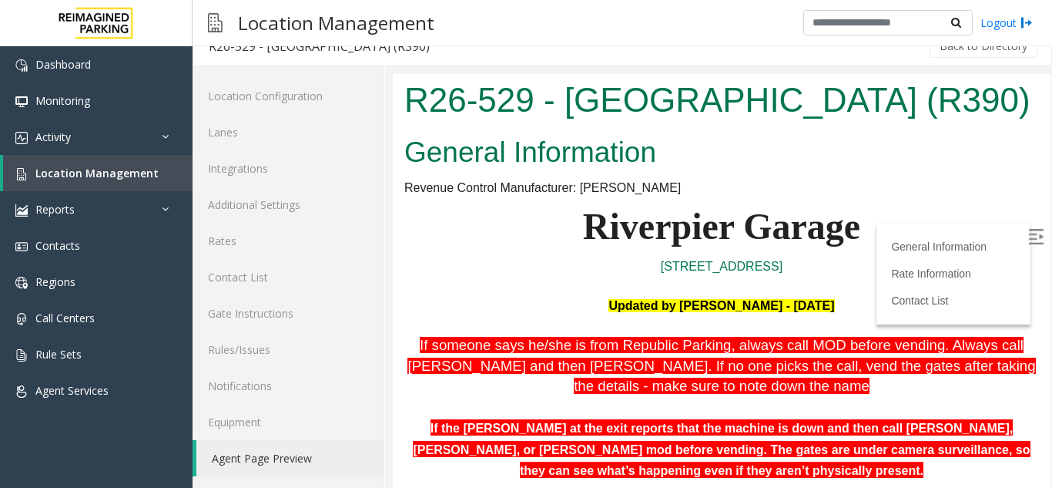
click at [1028, 243] on img at bounding box center [1035, 236] width 15 height 15
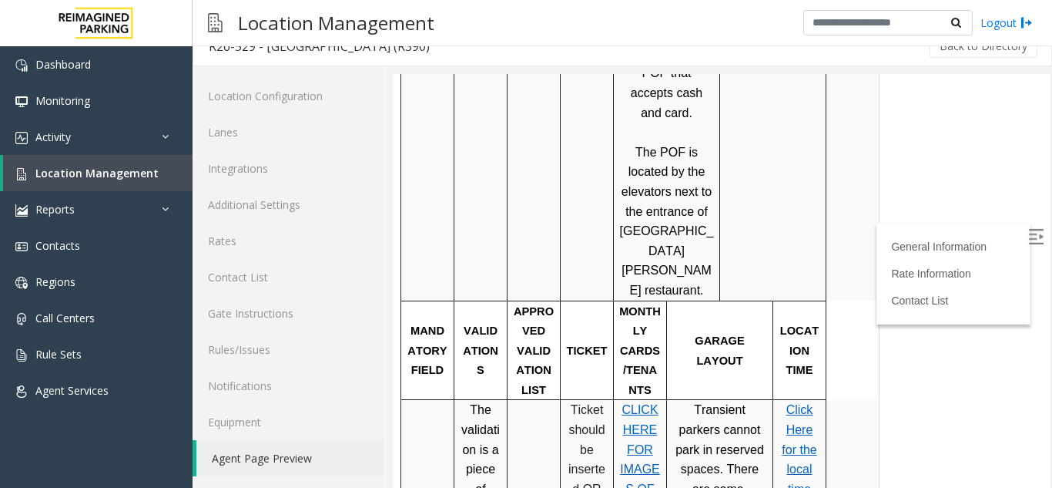
scroll to position [1001, 0]
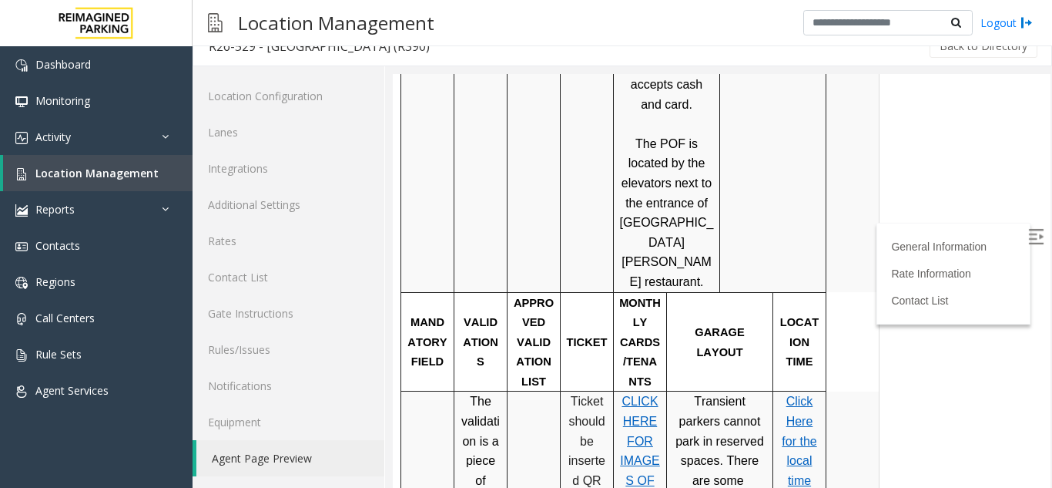
click at [814, 394] on span "Click Here for the local time" at bounding box center [799, 440] width 35 height 92
click at [129, 177] on span "Location Management" at bounding box center [96, 173] width 123 height 15
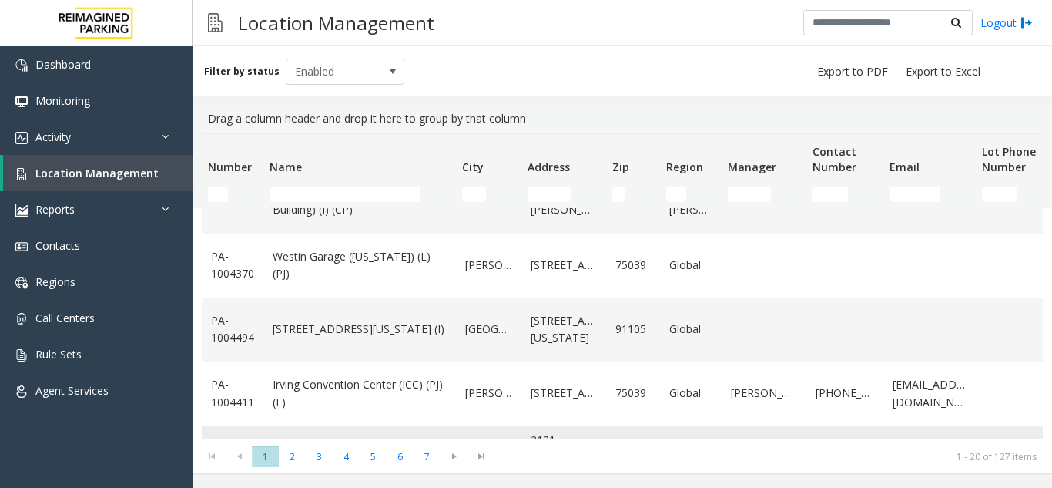
scroll to position [1064, 0]
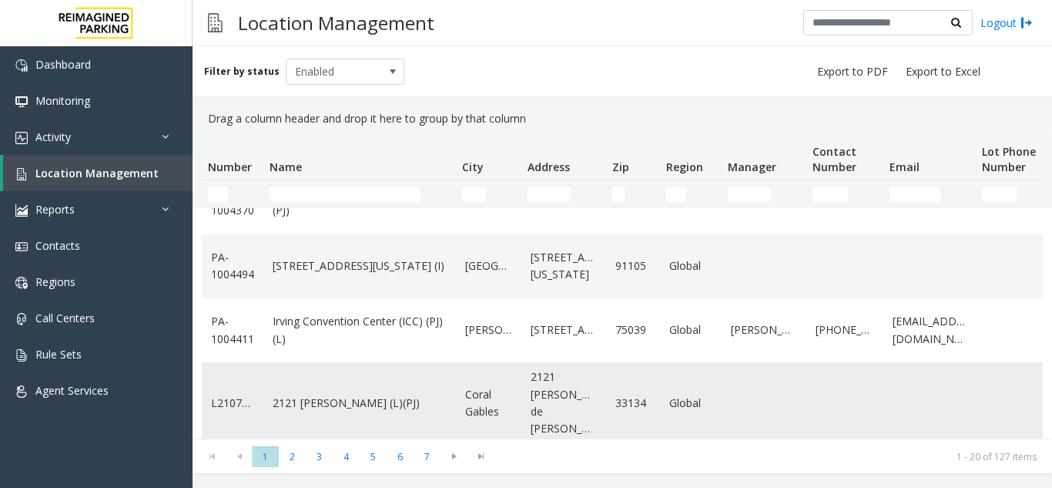
click at [310, 384] on td "2121 [PERSON_NAME] (L)(PJ)" at bounding box center [359, 403] width 193 height 82
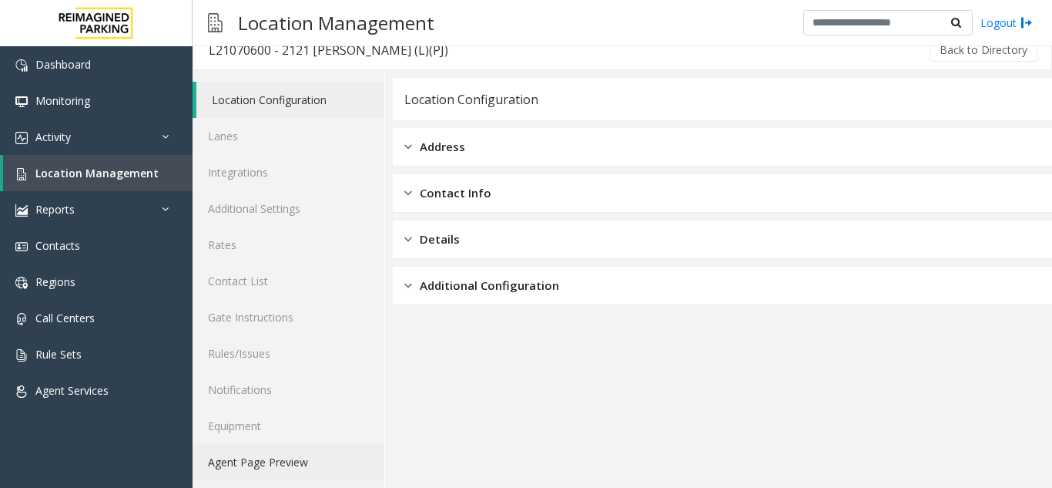
scroll to position [20, 0]
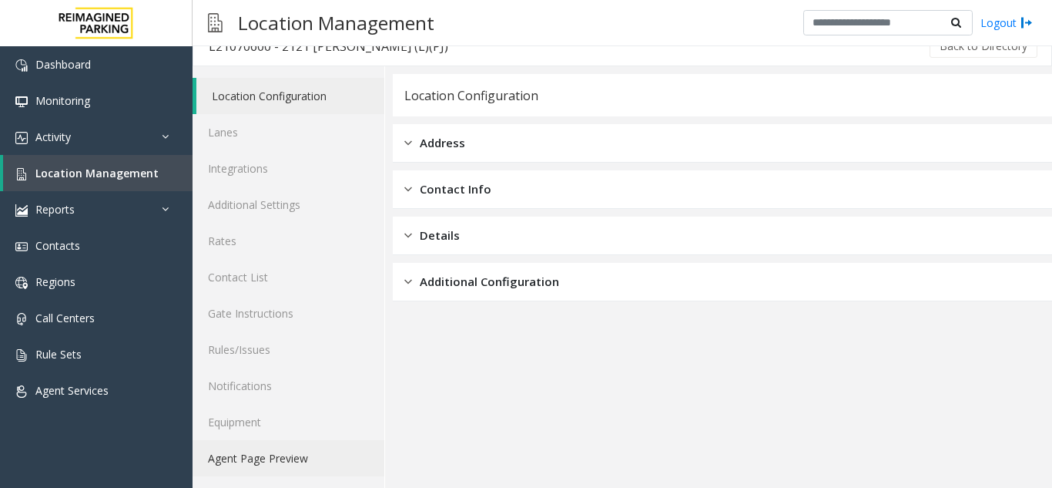
click at [265, 449] on link "Agent Page Preview" at bounding box center [289, 458] width 192 height 36
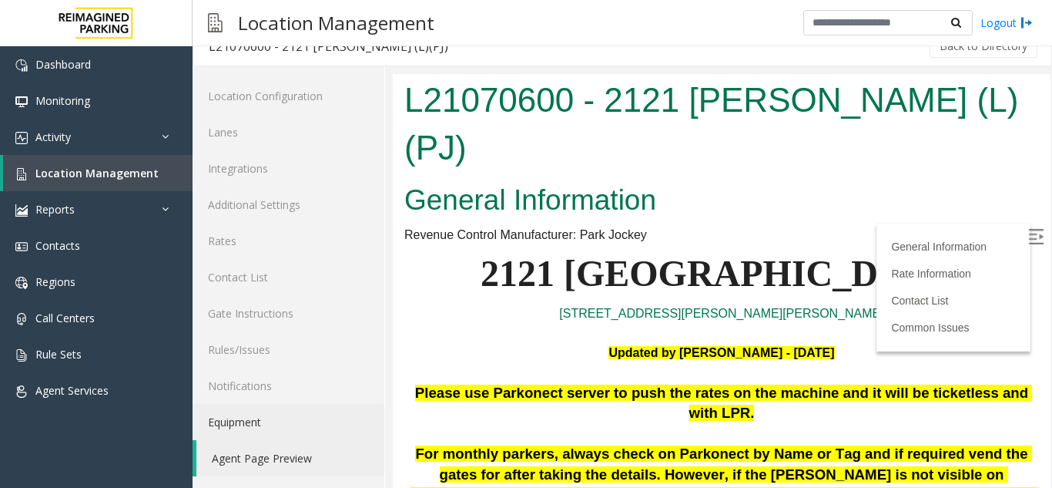
click at [1028, 230] on img at bounding box center [1035, 236] width 15 height 15
click at [83, 175] on span "Location Management" at bounding box center [96, 173] width 123 height 15
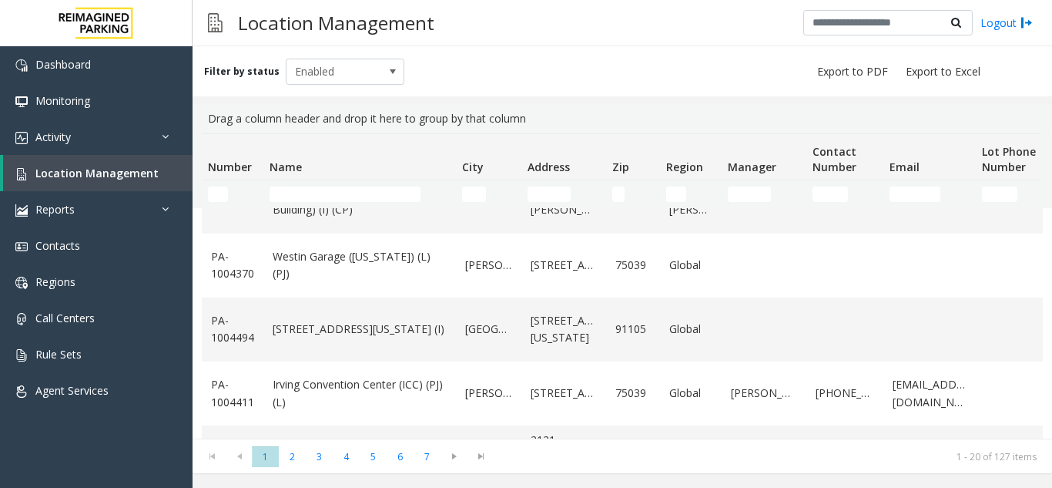
scroll to position [1064, 0]
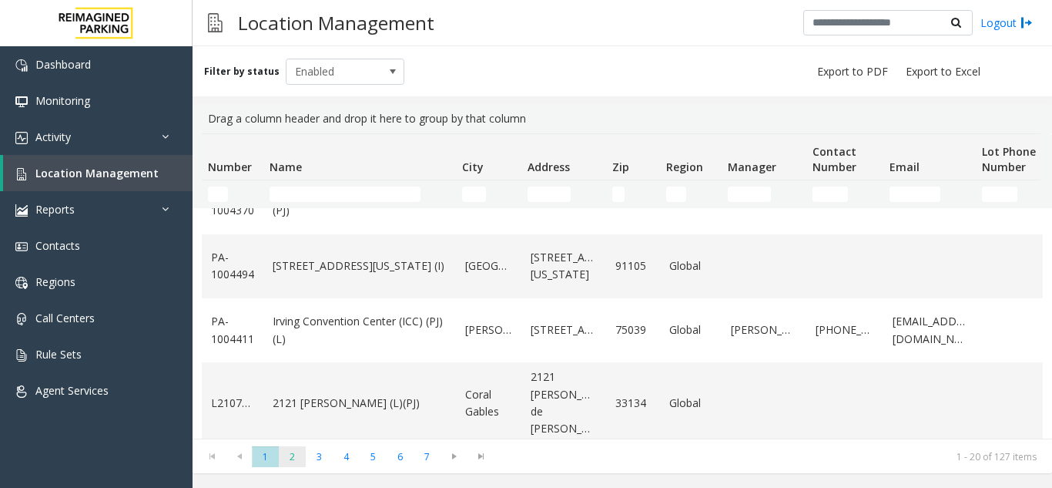
click at [287, 460] on span "2" at bounding box center [292, 456] width 27 height 21
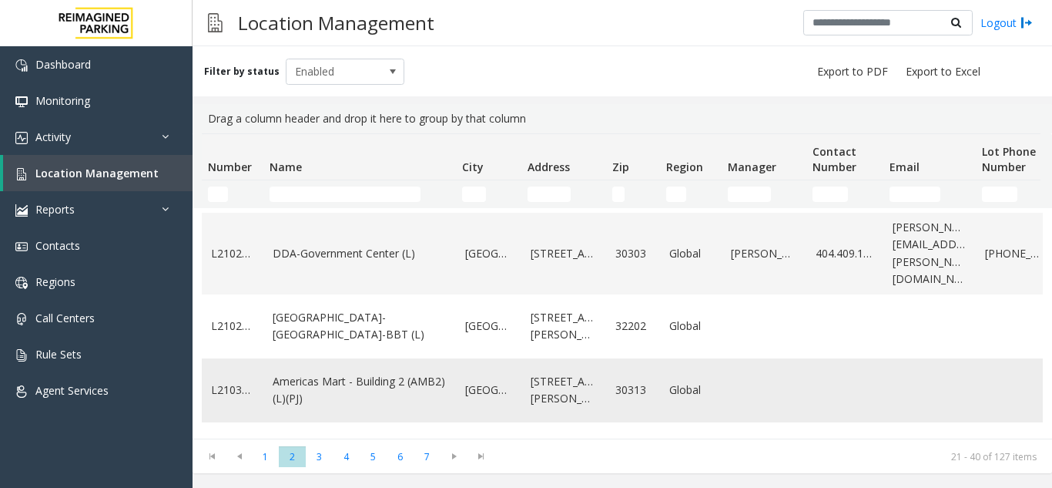
scroll to position [770, 0]
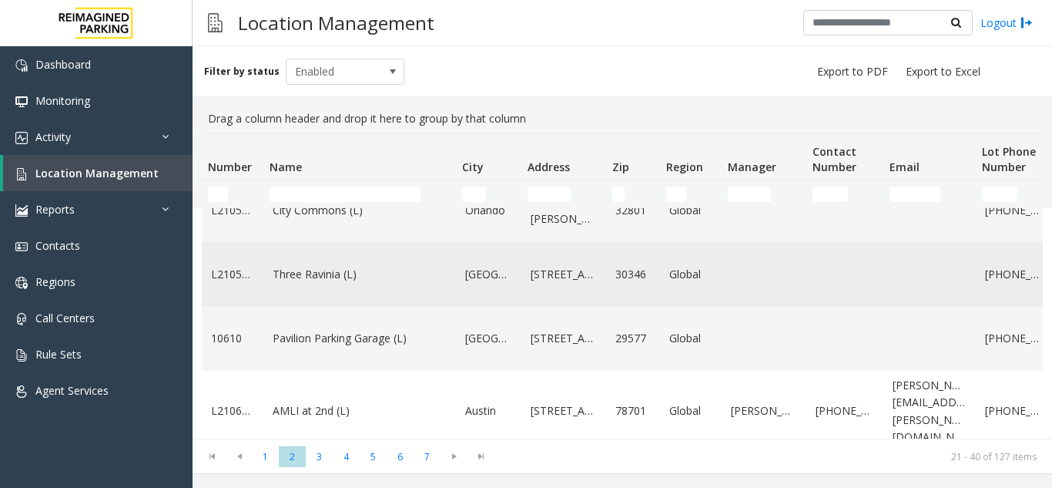
click at [415, 293] on td "Three Ravinia (L)" at bounding box center [359, 274] width 193 height 64
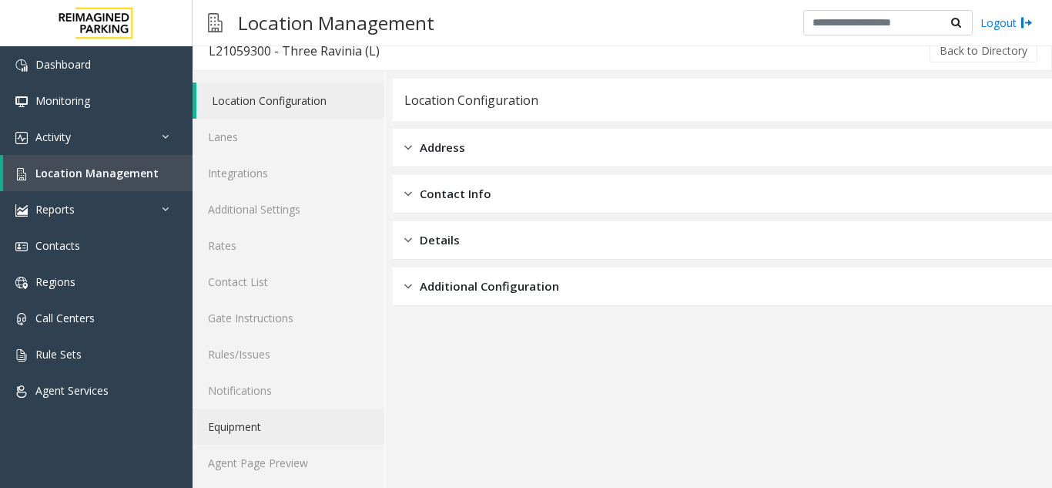
scroll to position [20, 0]
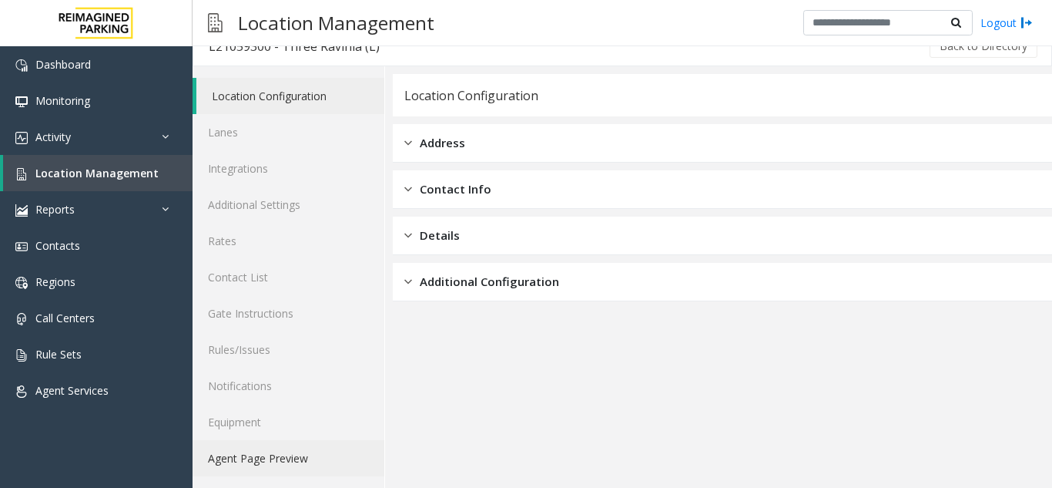
click at [278, 460] on link "Agent Page Preview" at bounding box center [289, 458] width 192 height 36
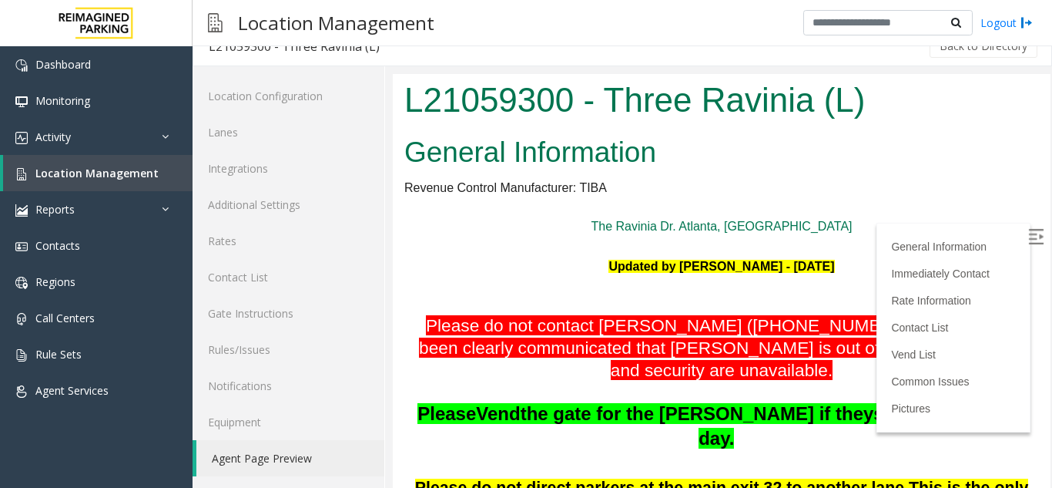
click at [1028, 239] on img at bounding box center [1035, 236] width 15 height 15
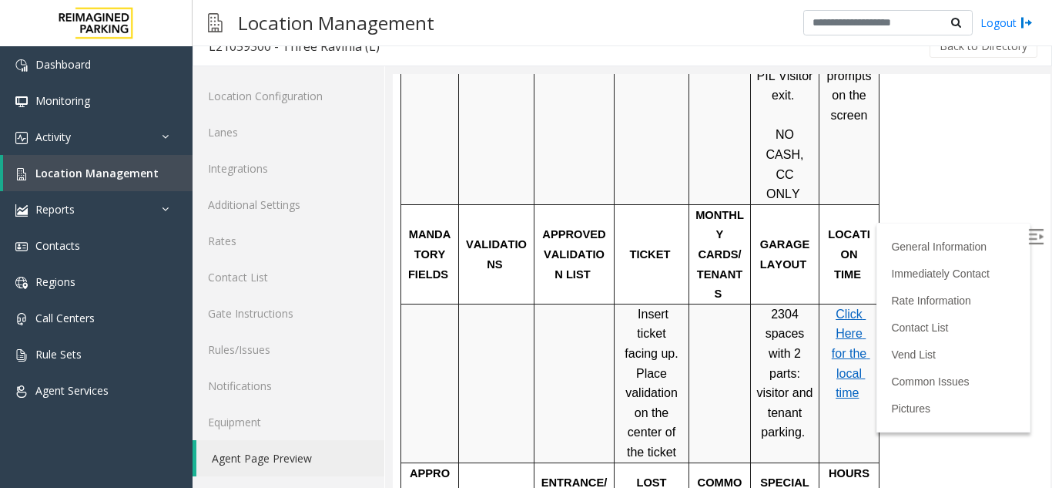
scroll to position [1556, 0]
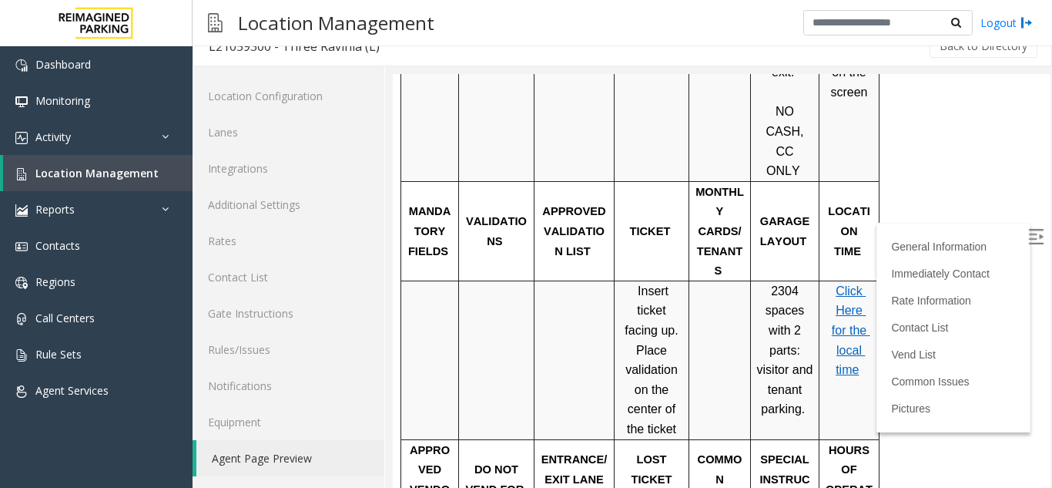
click at [850, 284] on span "Click Here for the local time" at bounding box center [851, 330] width 39 height 92
